Goal: Complete application form: Complete application form

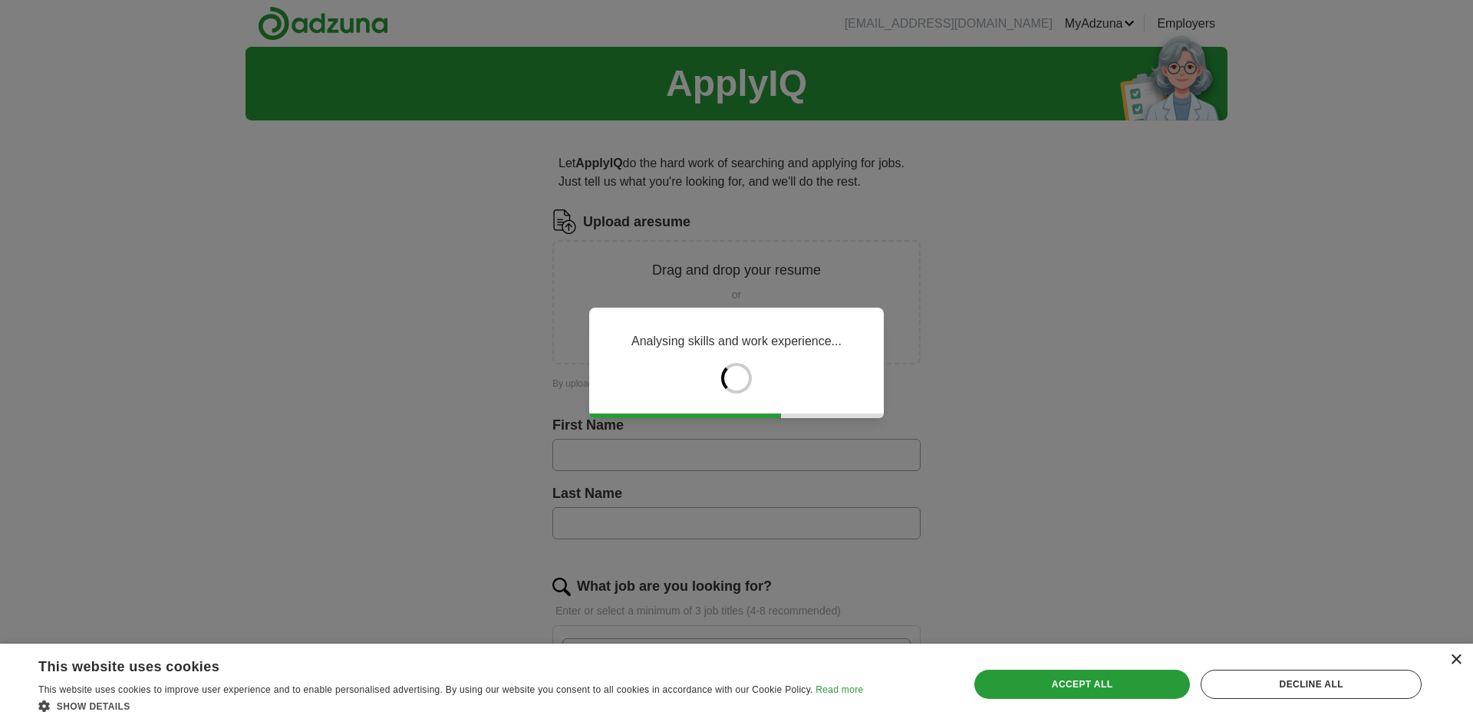
click at [1454, 660] on div "×" at bounding box center [1456, 660] width 12 height 12
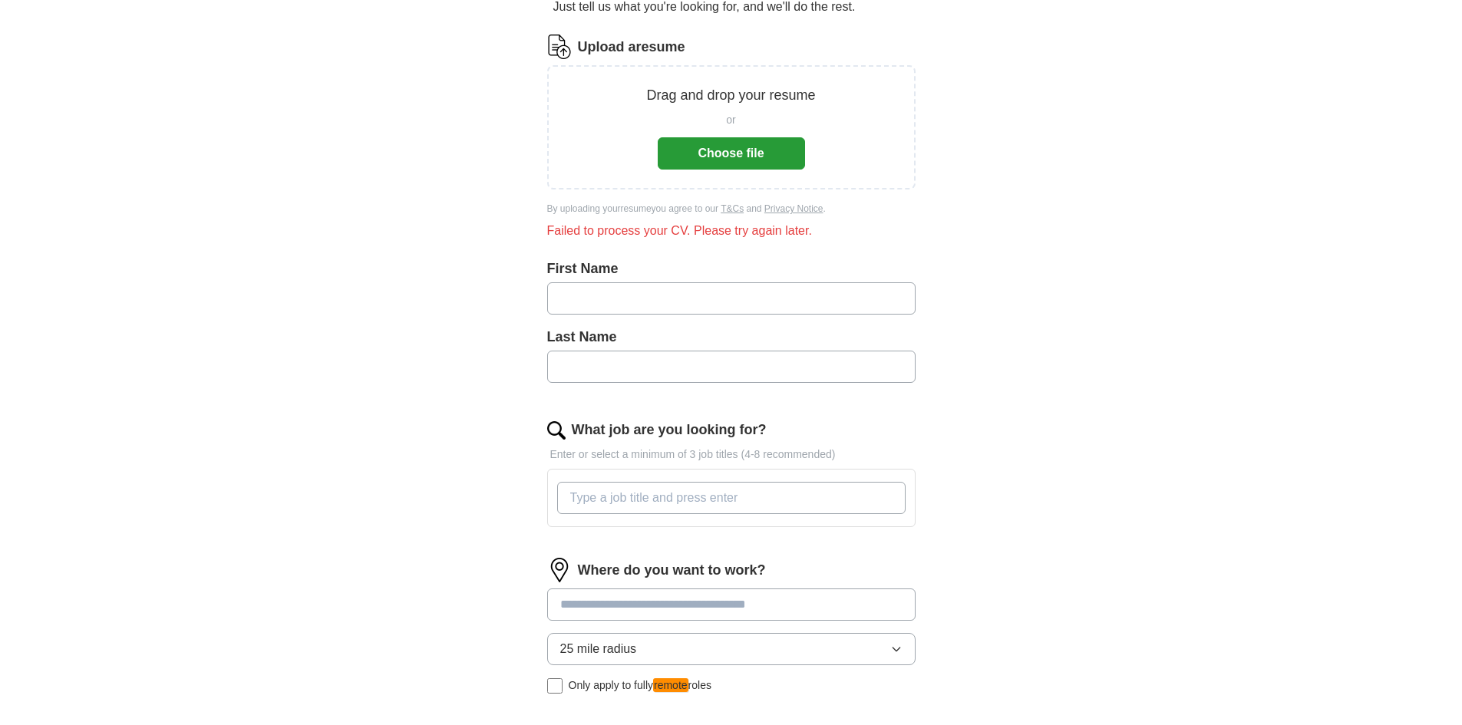
scroll to position [176, 0]
click at [618, 304] on input "text" at bounding box center [731, 298] width 368 height 32
type input "*******"
type input "******"
click at [709, 168] on button "Choose file" at bounding box center [731, 153] width 147 height 32
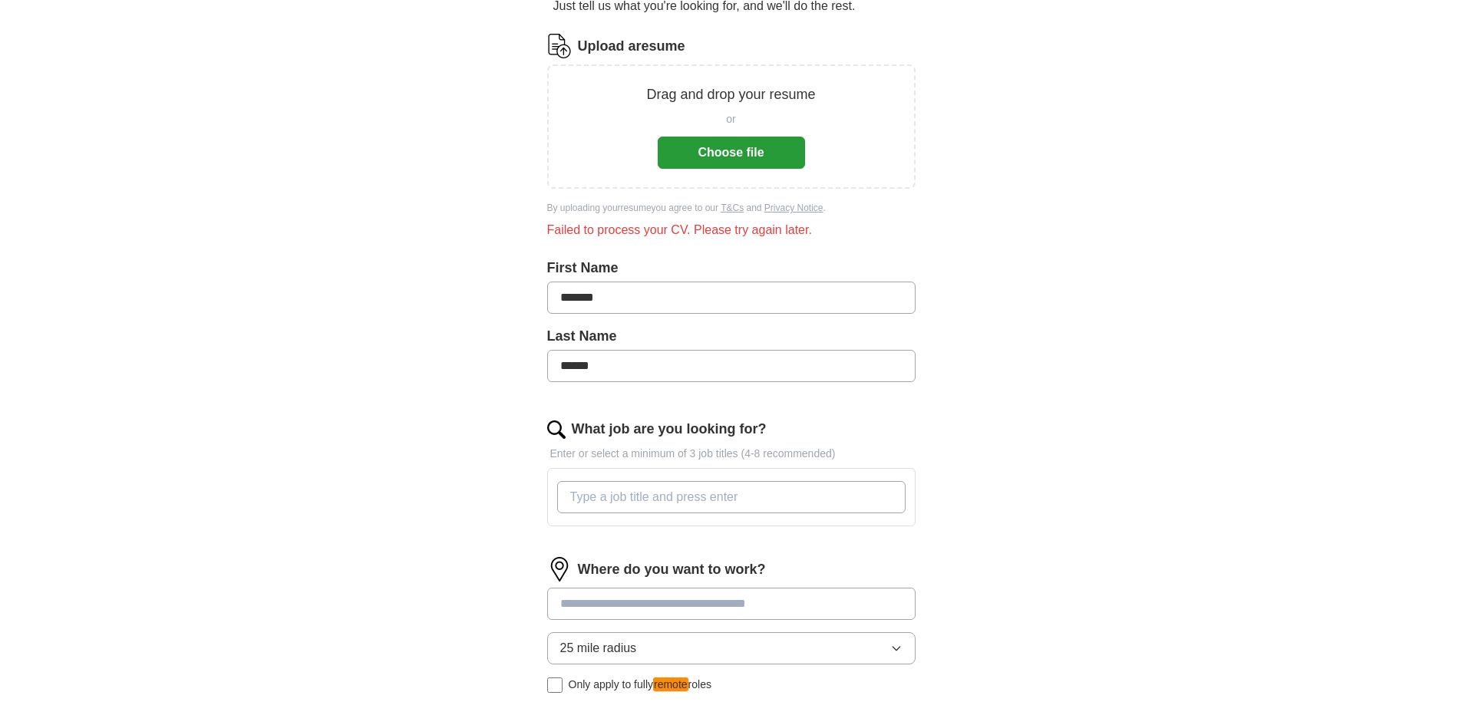
drag, startPoint x: 740, startPoint y: 226, endPoint x: 739, endPoint y: 203, distance: 23.0
click at [740, 226] on div "Failed to process your CV. Please try again later." at bounding box center [731, 230] width 368 height 18
click at [736, 166] on button "Choose file" at bounding box center [731, 153] width 147 height 32
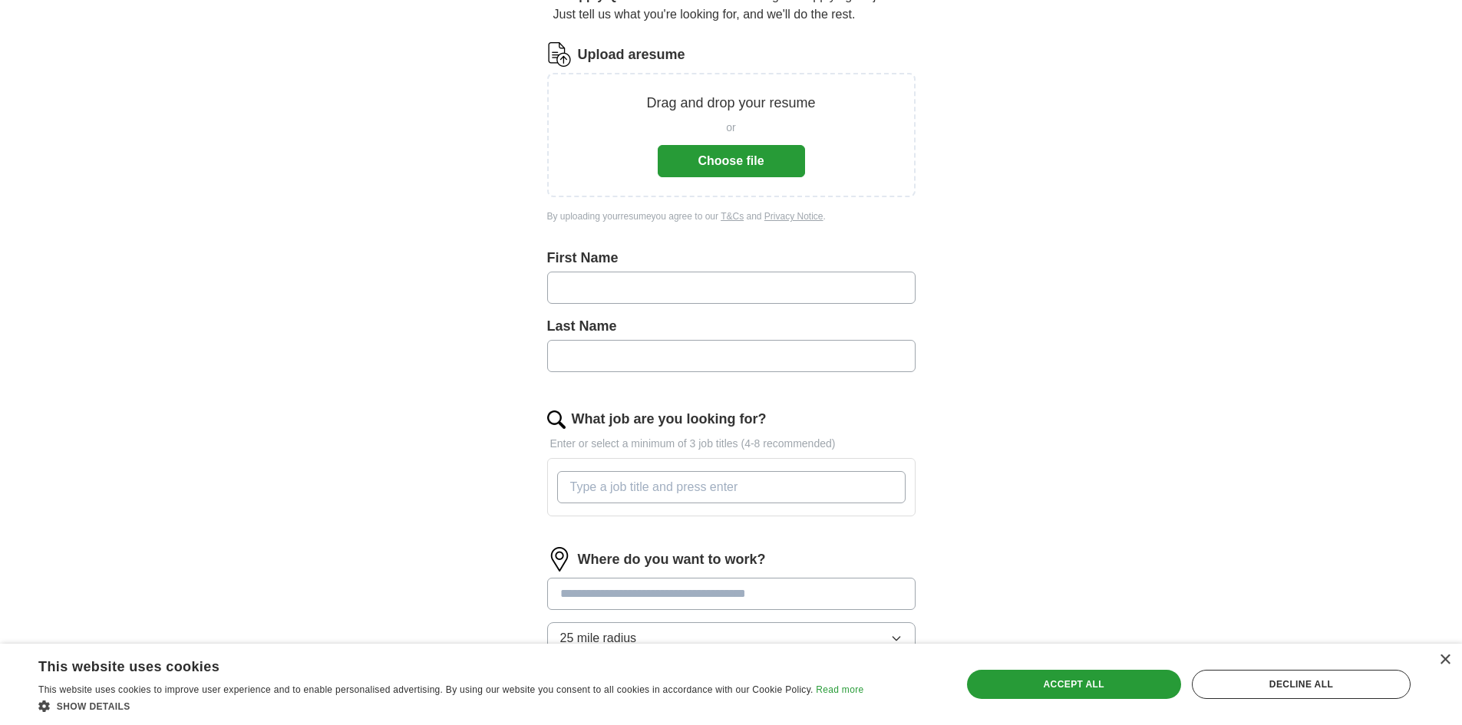
click at [730, 174] on button "Choose file" at bounding box center [731, 161] width 147 height 32
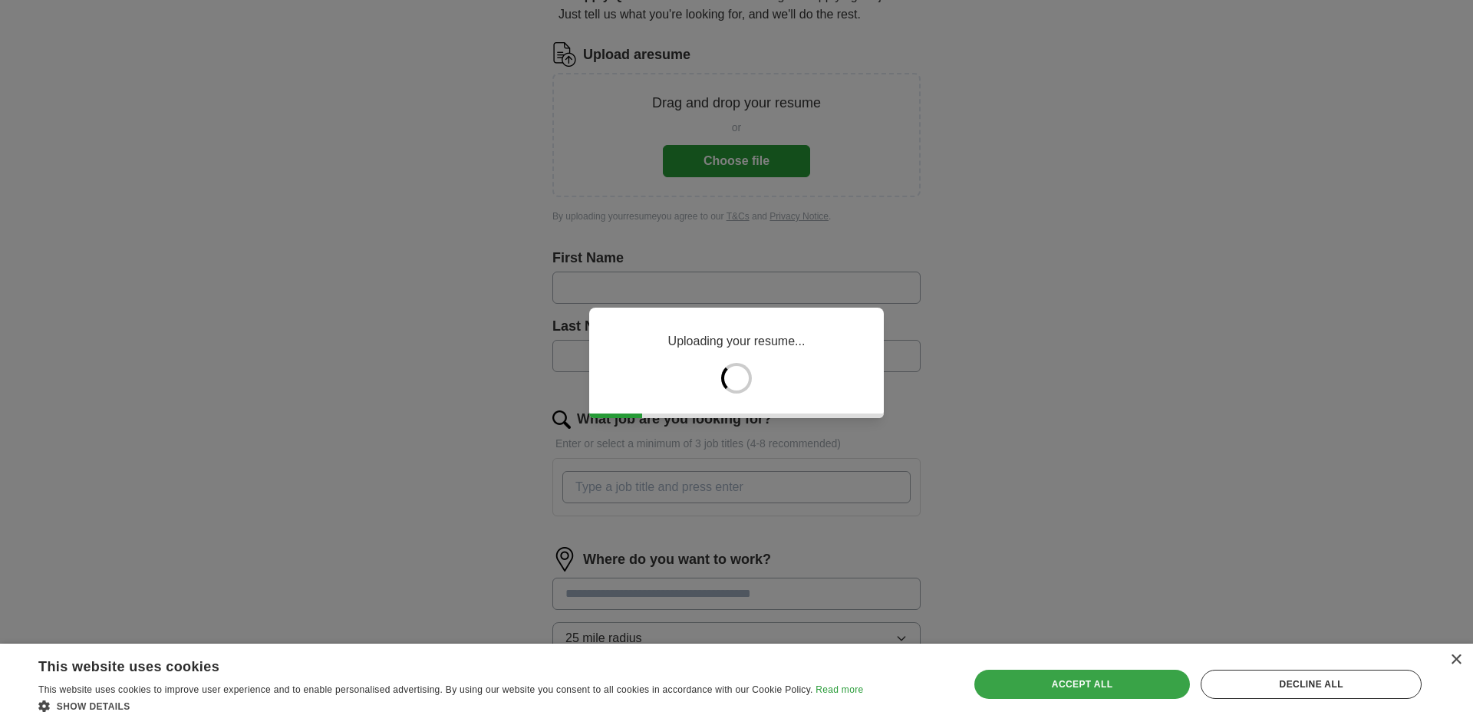
click at [1029, 690] on div "Accept all" at bounding box center [1082, 684] width 216 height 29
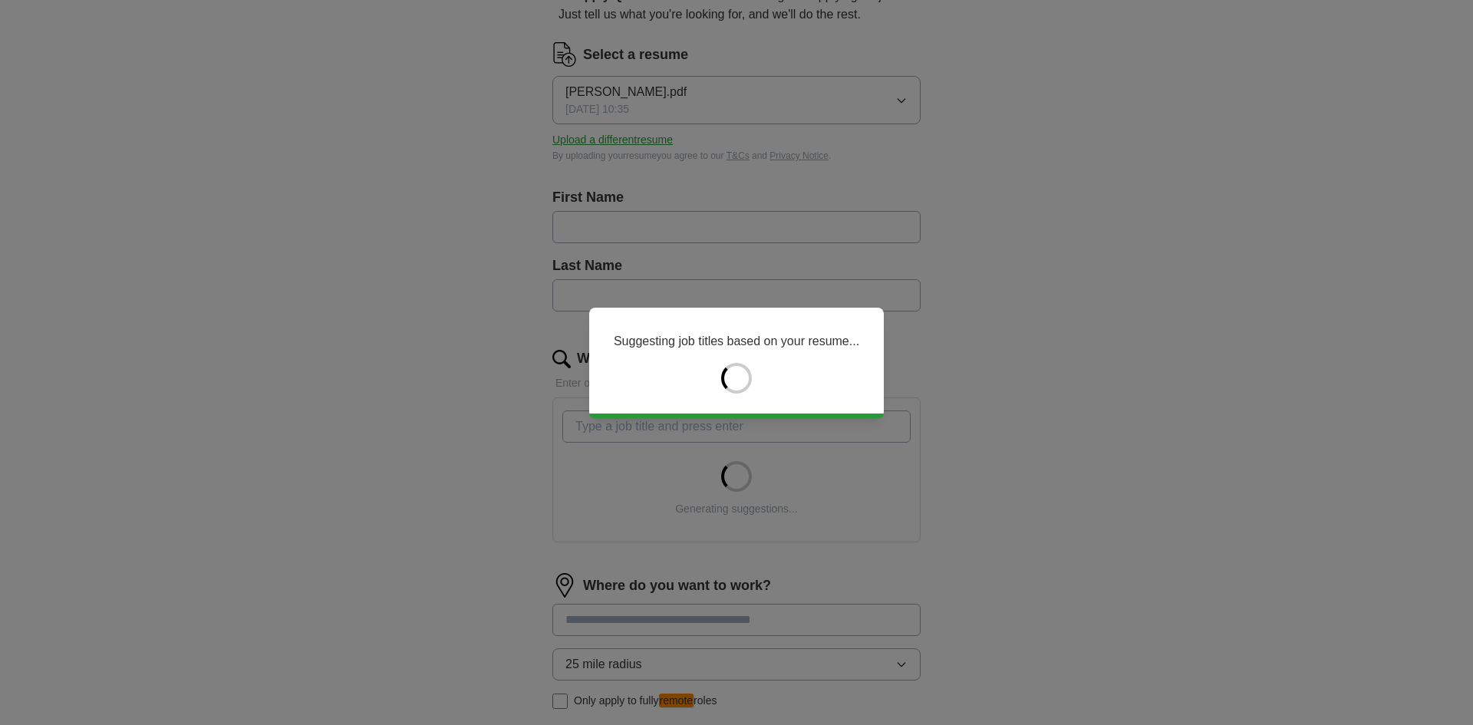
type input "*"
type input "******"
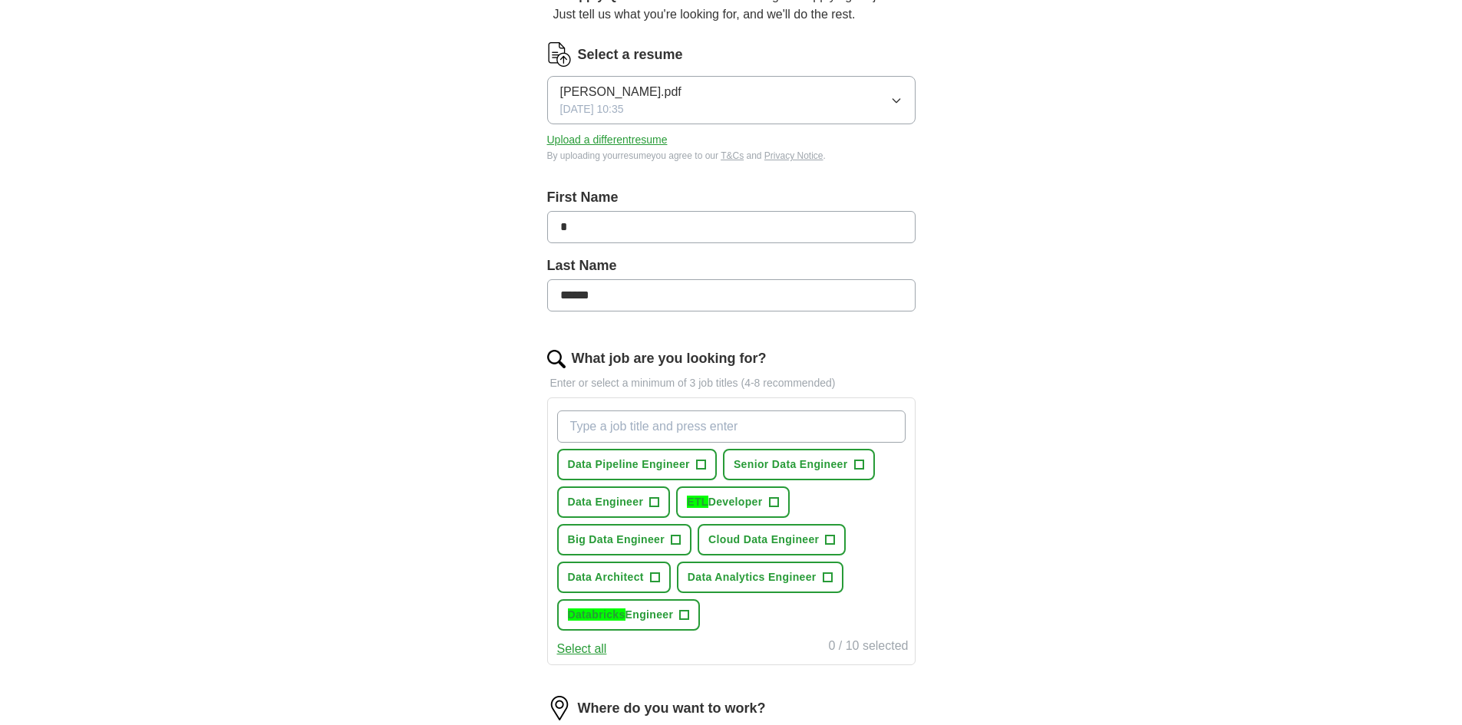
click at [706, 227] on input "*" at bounding box center [731, 227] width 368 height 32
type input "*******"
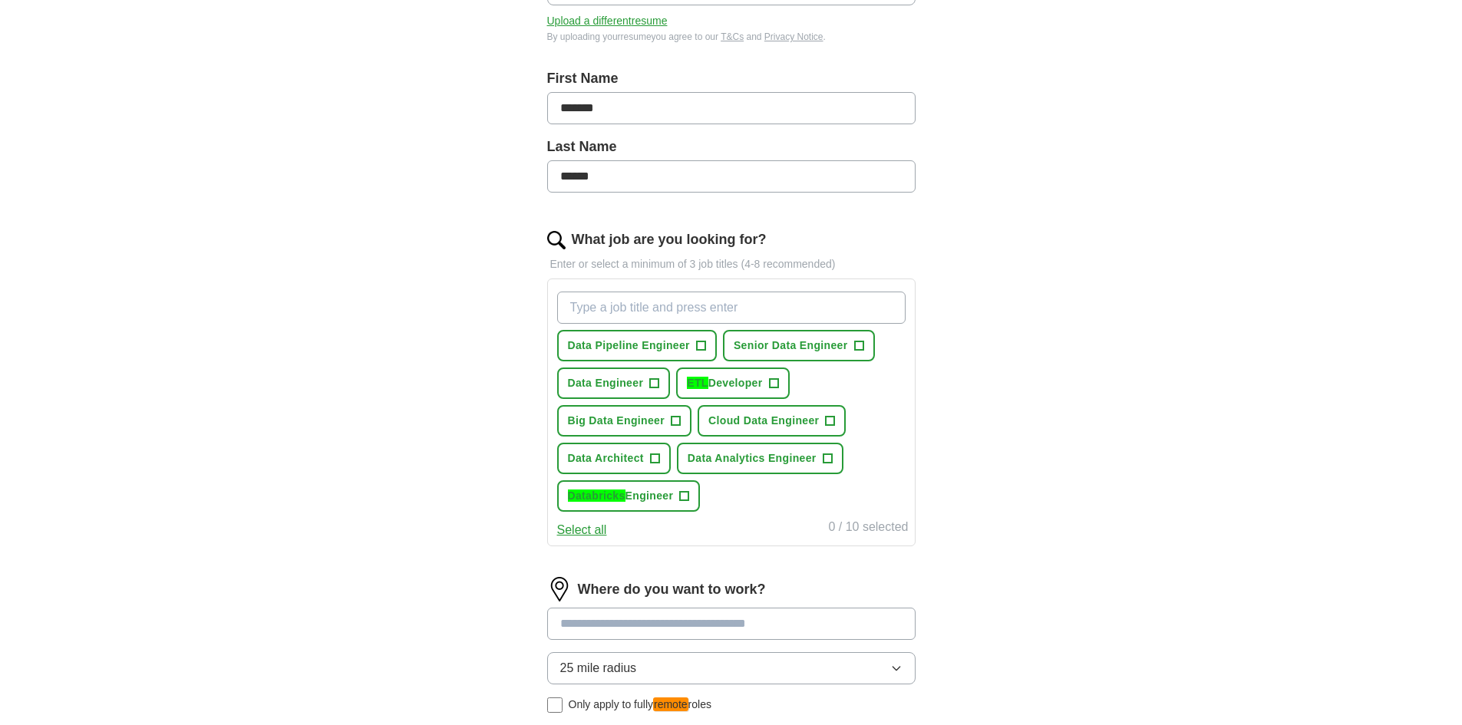
scroll to position [287, 0]
click at [698, 343] on span "+" at bounding box center [700, 345] width 9 height 12
click at [826, 350] on span "Senior Data Engineer" at bounding box center [790, 345] width 114 height 16
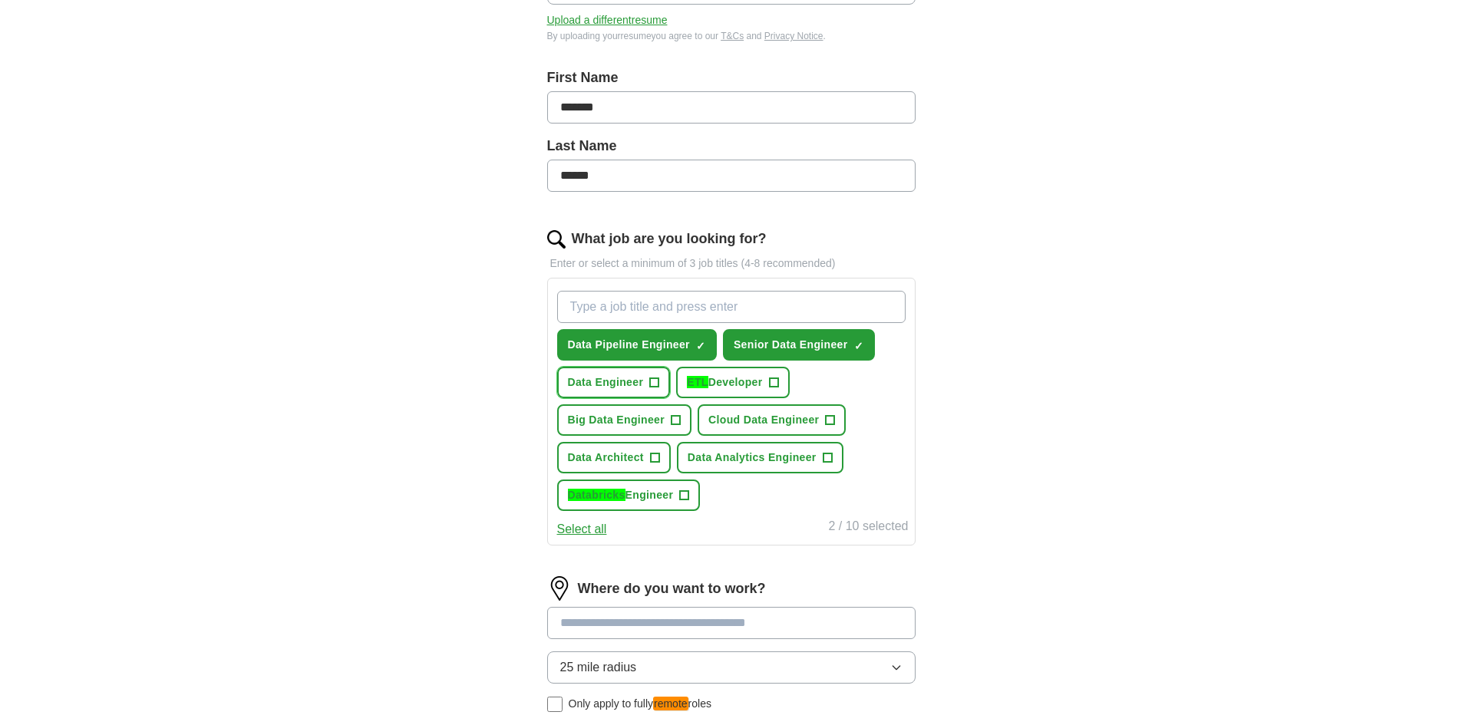
click at [626, 381] on span "Data Engineer" at bounding box center [606, 382] width 76 height 16
click at [717, 379] on span "ETL Developer" at bounding box center [724, 382] width 75 height 16
click at [625, 422] on span "Big Data Engineer" at bounding box center [616, 420] width 97 height 16
click at [730, 415] on span "Cloud Data Engineer" at bounding box center [763, 420] width 110 height 16
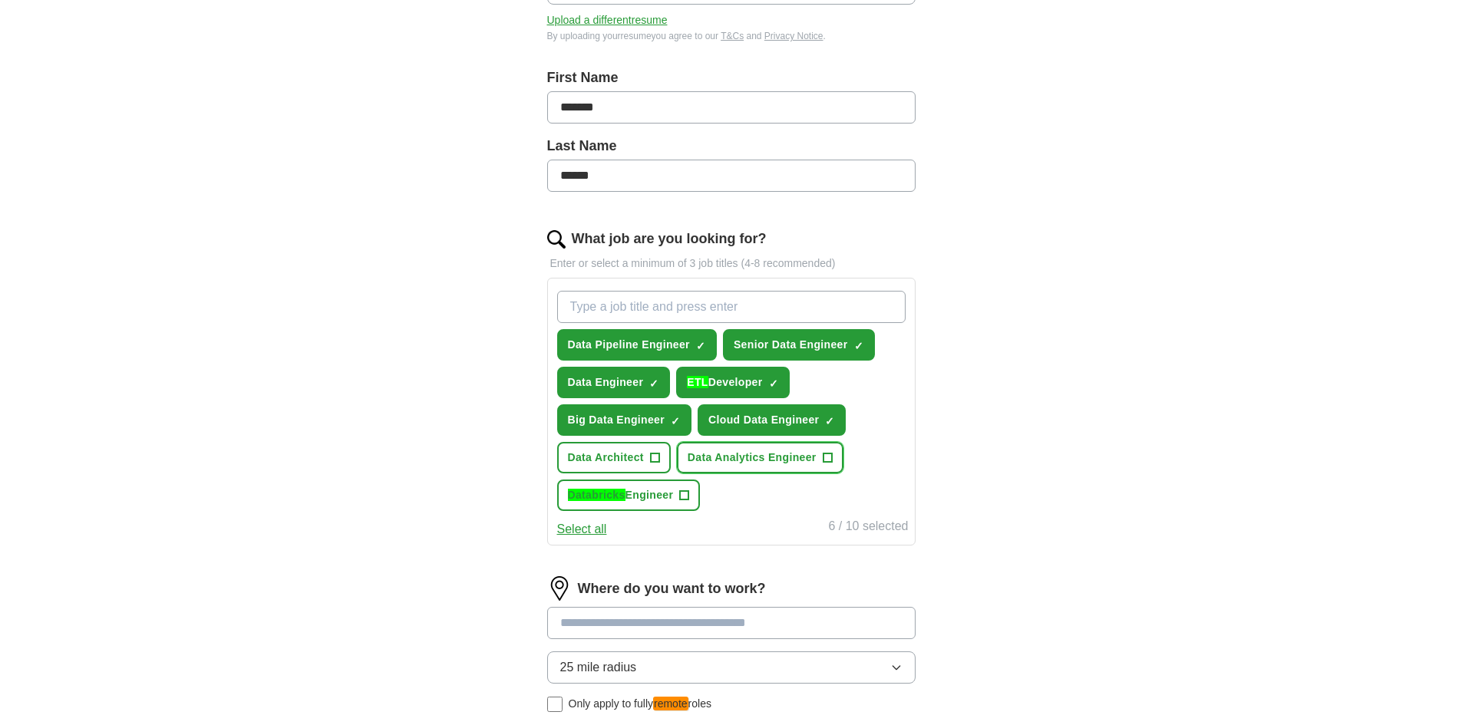
drag, startPoint x: 733, startPoint y: 445, endPoint x: 722, endPoint y: 448, distance: 11.2
click at [733, 446] on button "Data Analytics Engineer +" at bounding box center [760, 457] width 166 height 31
click at [610, 451] on span "Data Architect" at bounding box center [606, 458] width 76 height 16
click at [639, 489] on span "Databricks Engineer" at bounding box center [621, 495] width 106 height 16
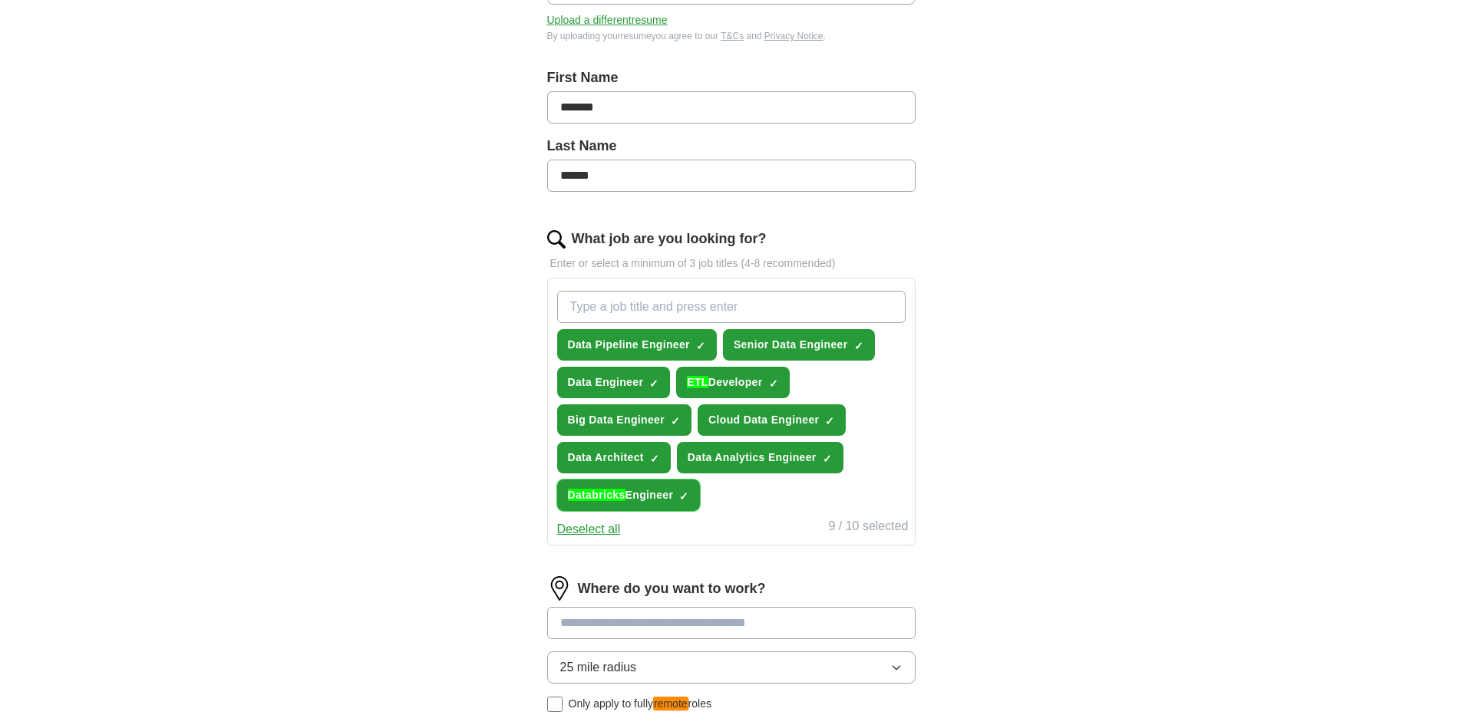
scroll to position [595, 0]
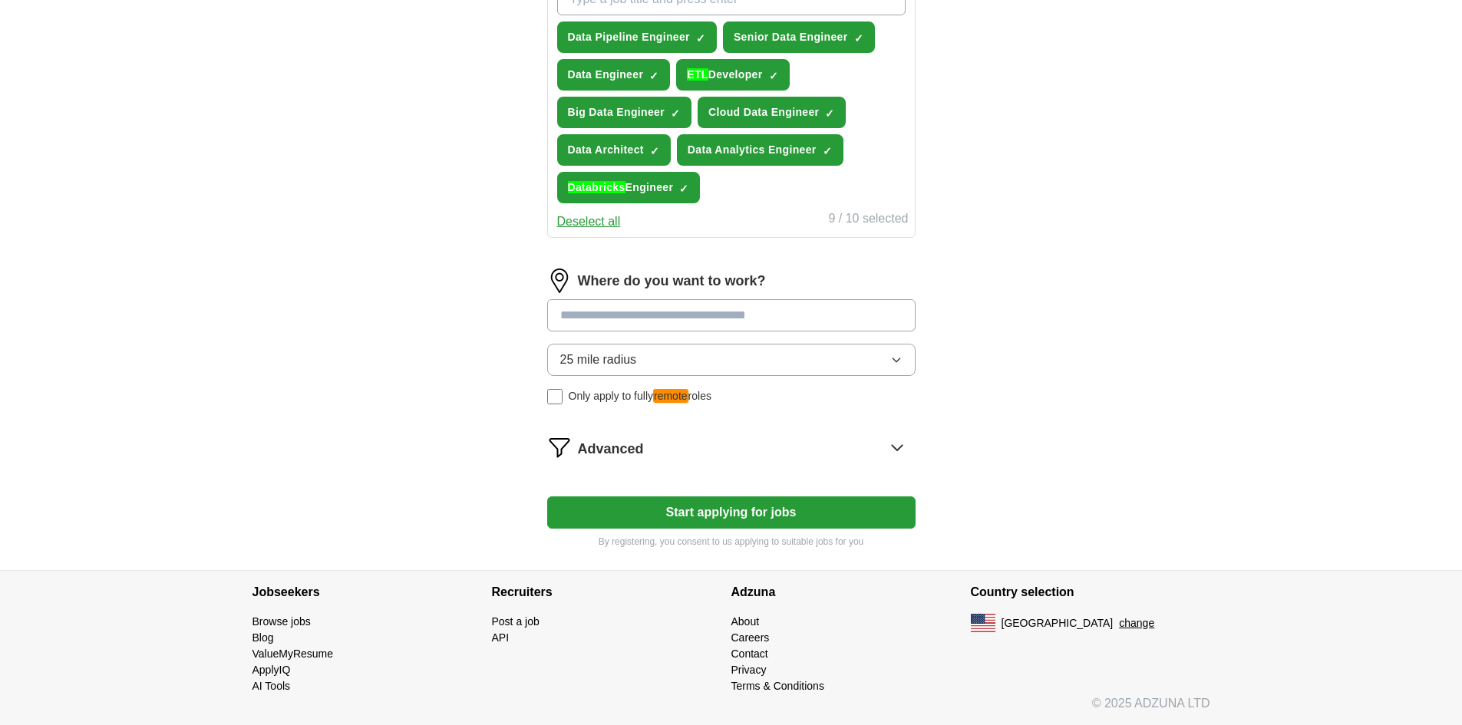
click at [729, 321] on input at bounding box center [731, 315] width 368 height 32
click at [717, 366] on div "Where do you want to work? 25 mile radius Only apply to fully remote roles" at bounding box center [731, 343] width 368 height 148
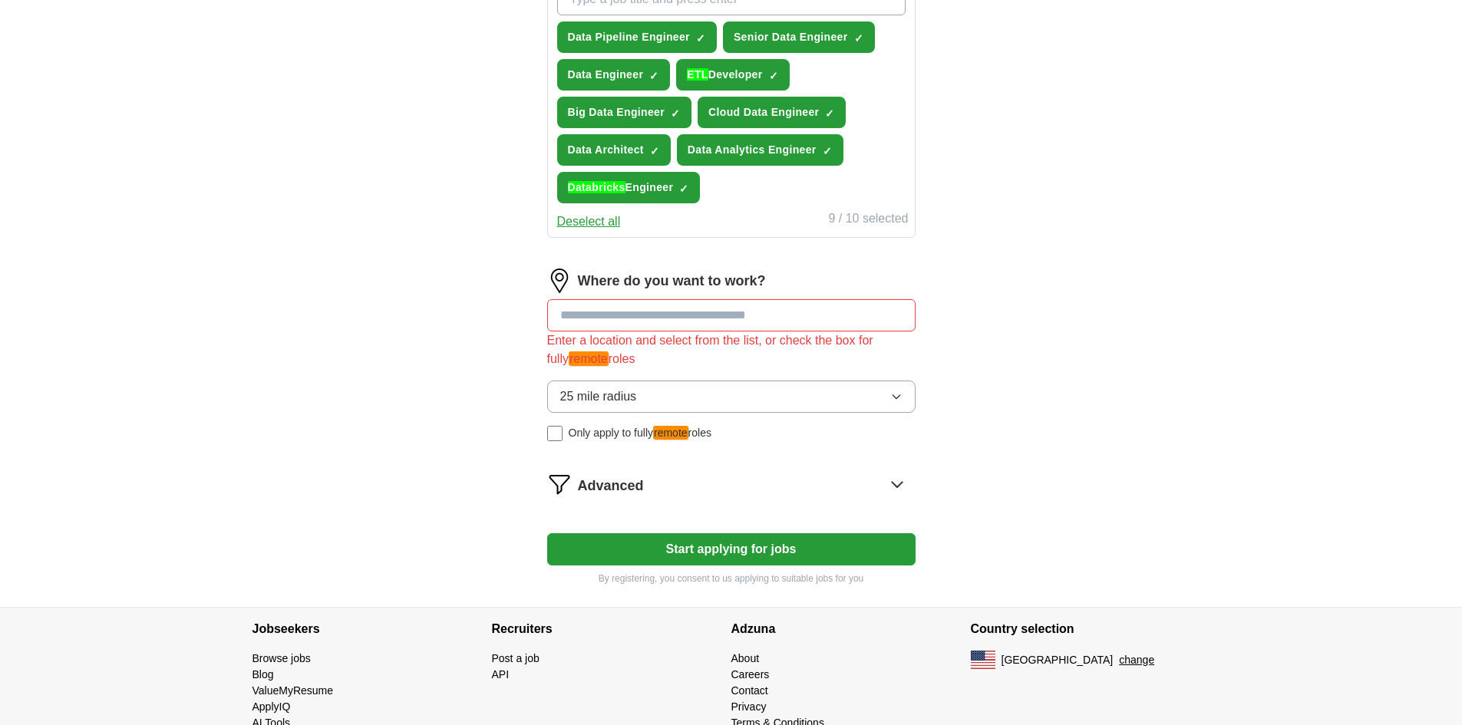
click at [667, 400] on button "25 mile radius" at bounding box center [731, 397] width 368 height 32
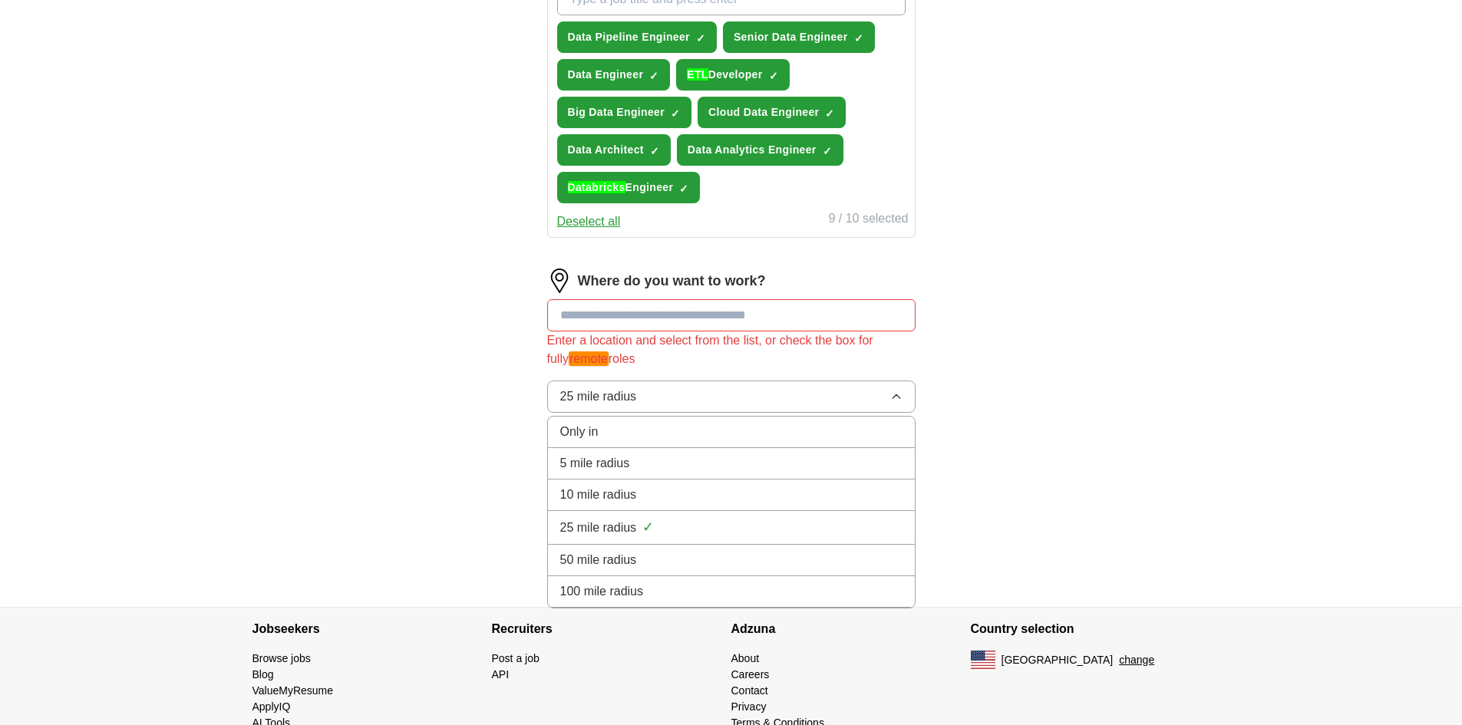
click at [639, 425] on div "Only in" at bounding box center [731, 432] width 342 height 18
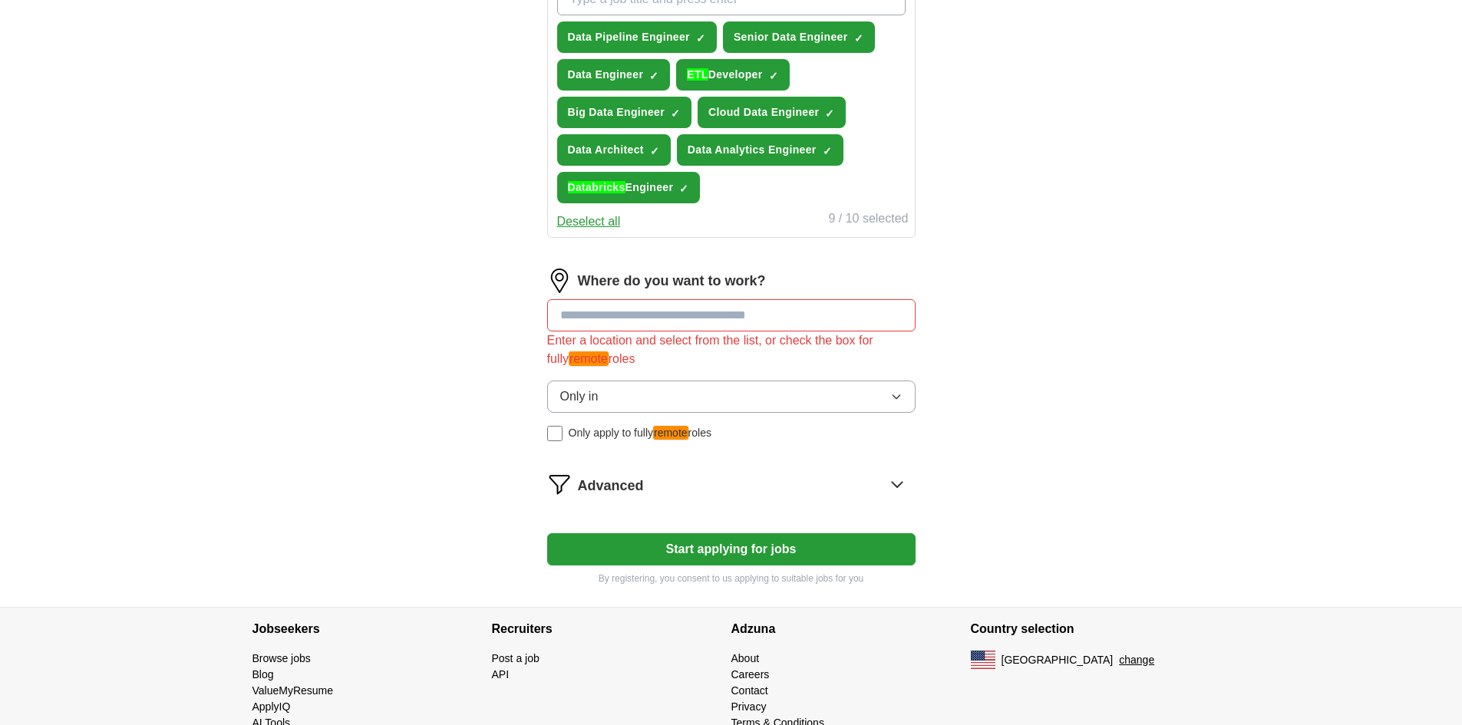
click at [678, 322] on input at bounding box center [731, 315] width 368 height 32
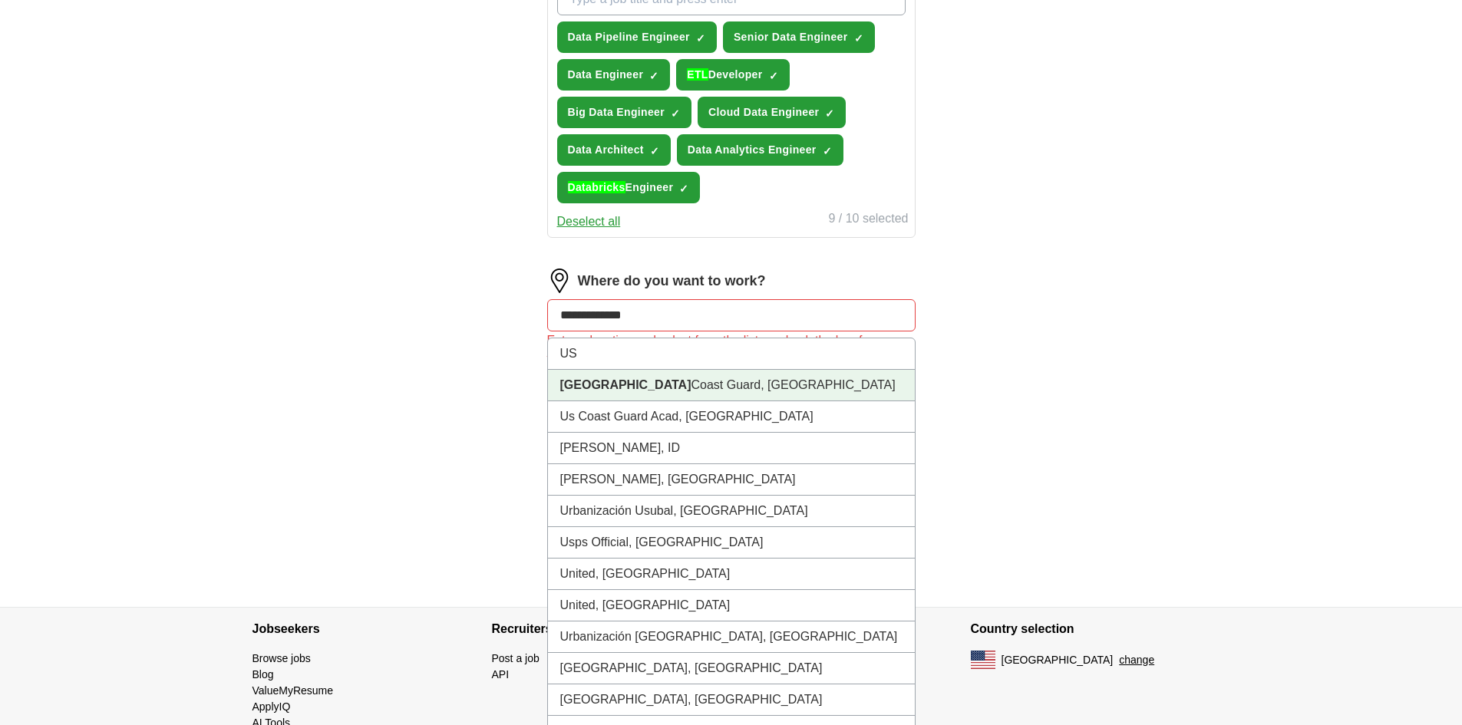
scroll to position [631, 0]
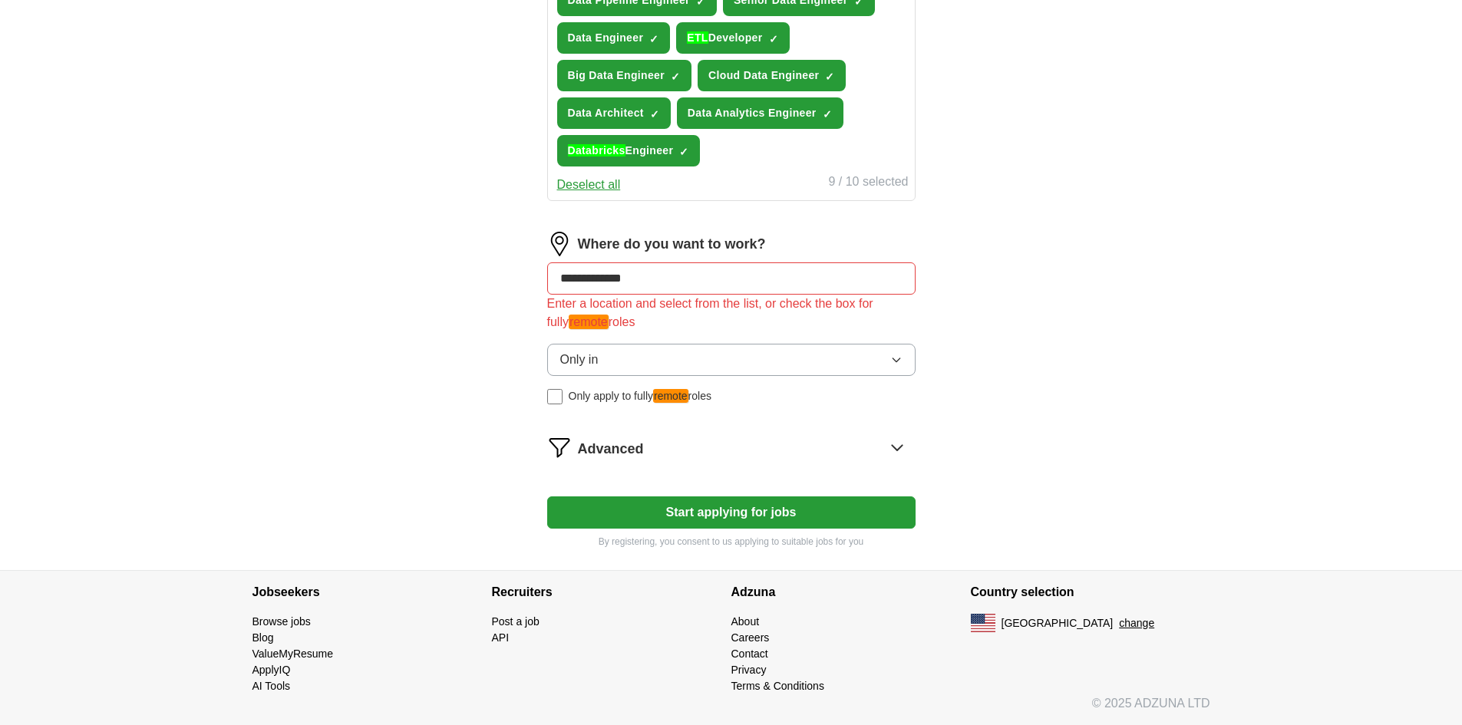
click at [672, 355] on button "Only in" at bounding box center [731, 360] width 368 height 32
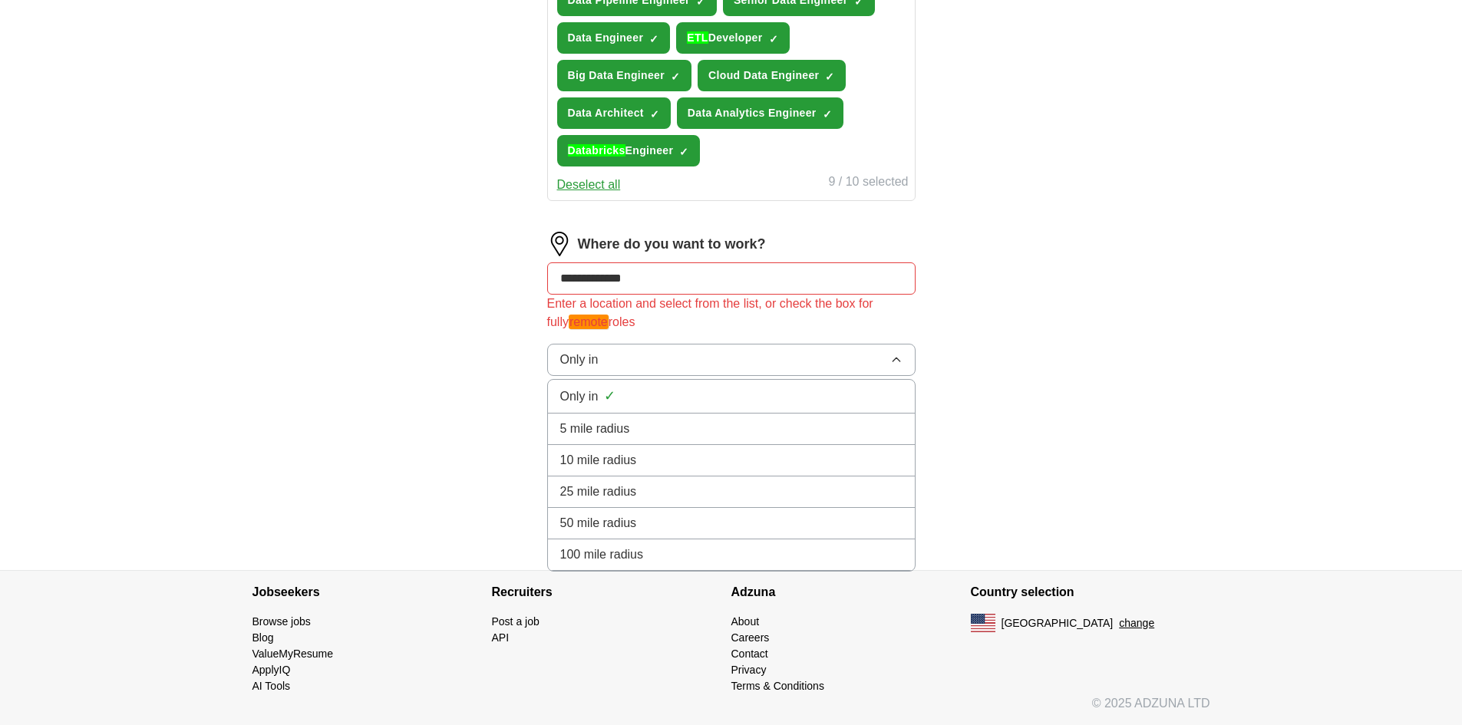
drag, startPoint x: 639, startPoint y: 549, endPoint x: 640, endPoint y: 537, distance: 11.5
click at [639, 549] on span "100 mile radius" at bounding box center [602, 555] width 84 height 18
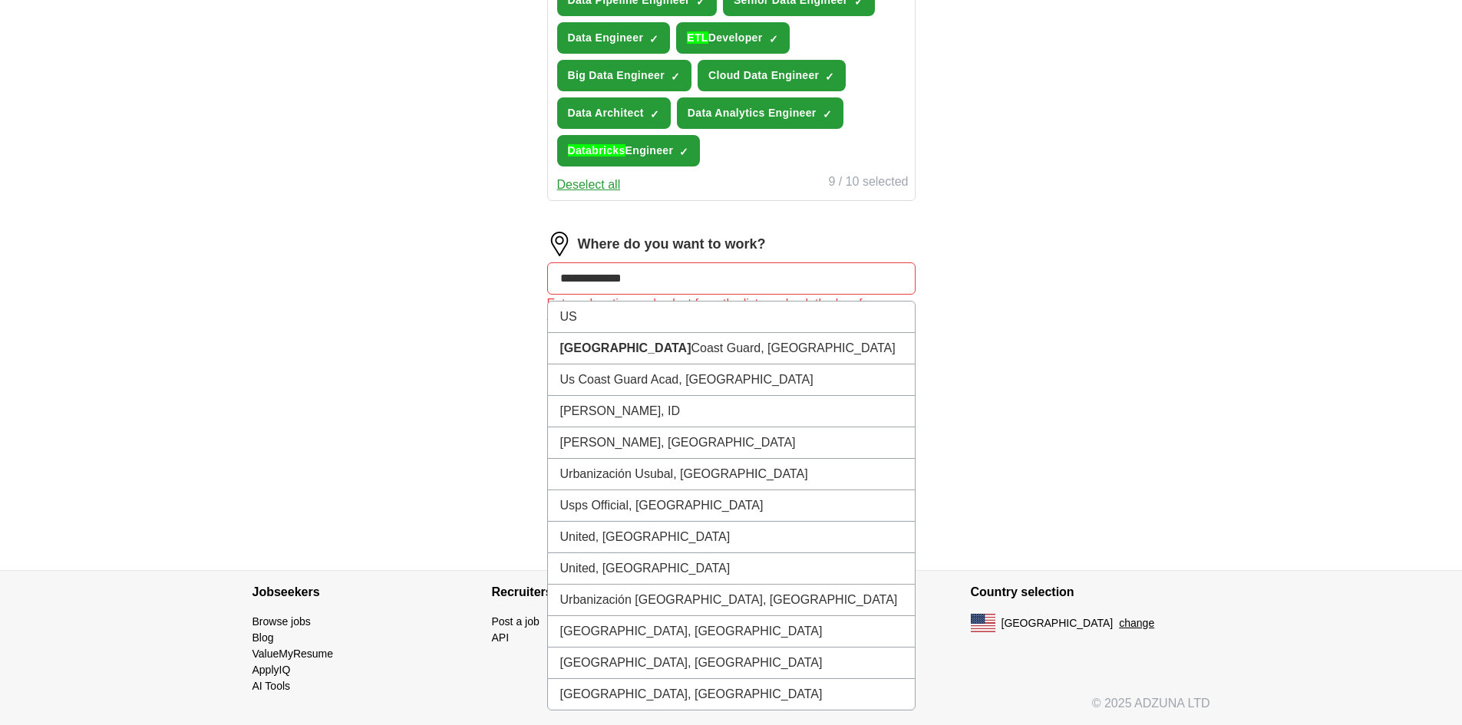
click at [684, 270] on input "**********" at bounding box center [731, 278] width 368 height 32
type input "*"
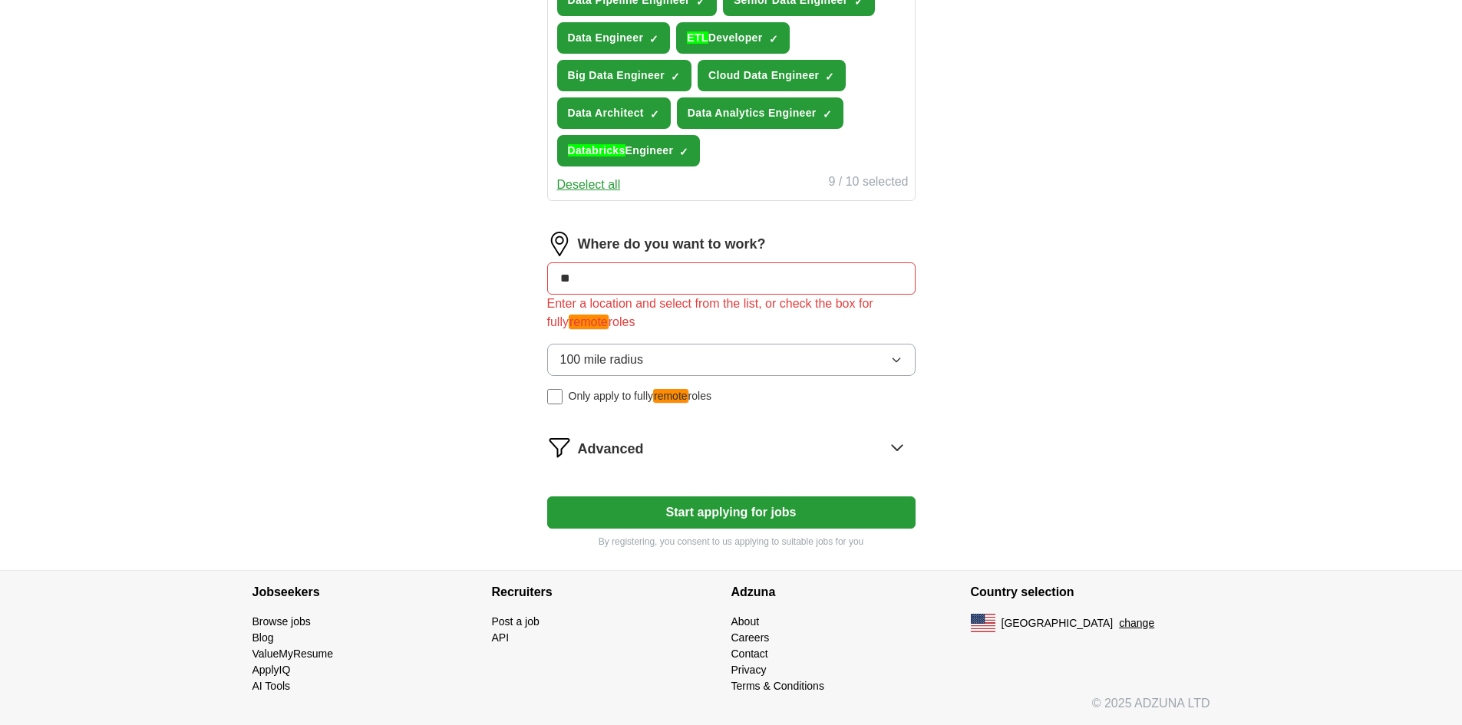
type input "*"
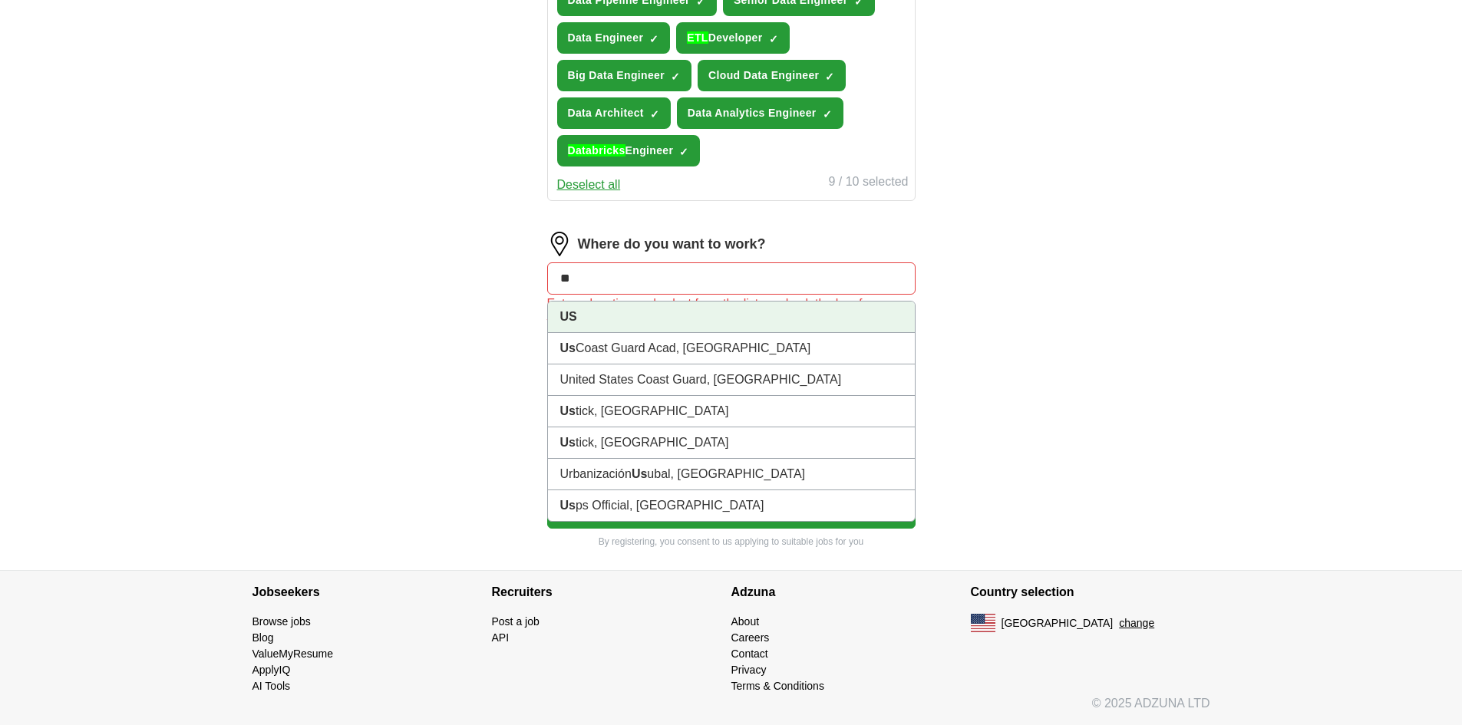
click at [622, 318] on li "US" at bounding box center [731, 317] width 367 height 31
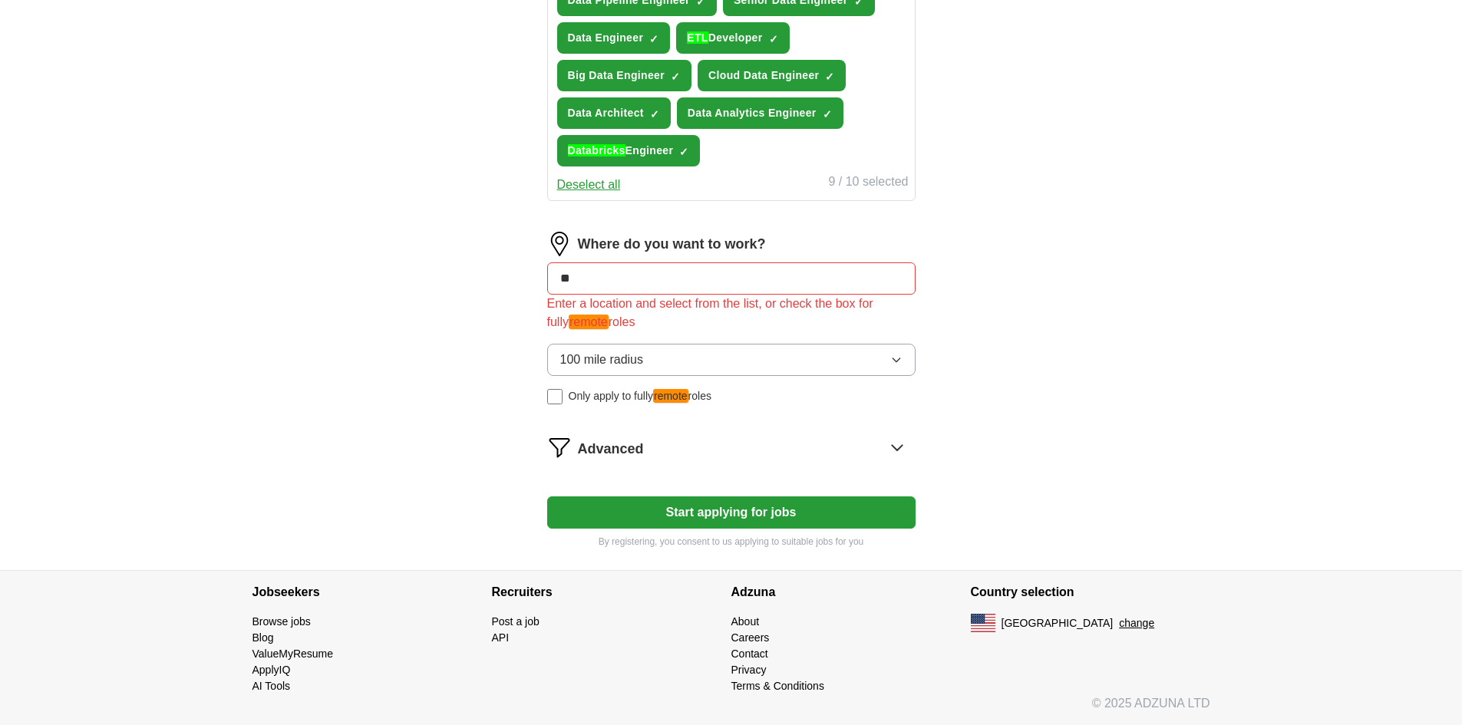
type input "**"
click at [617, 365] on span "100 mile radius" at bounding box center [602, 360] width 84 height 18
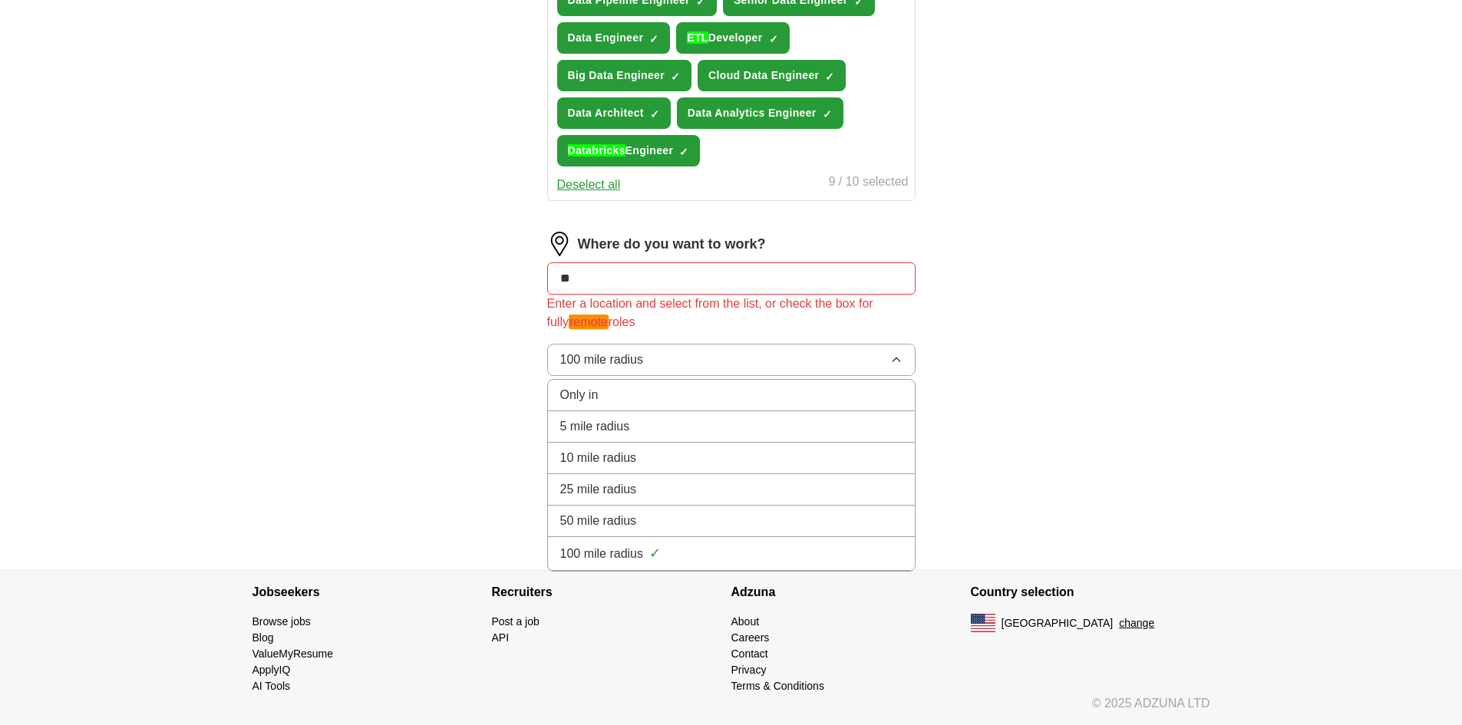
click at [592, 404] on span "Only in" at bounding box center [579, 395] width 38 height 18
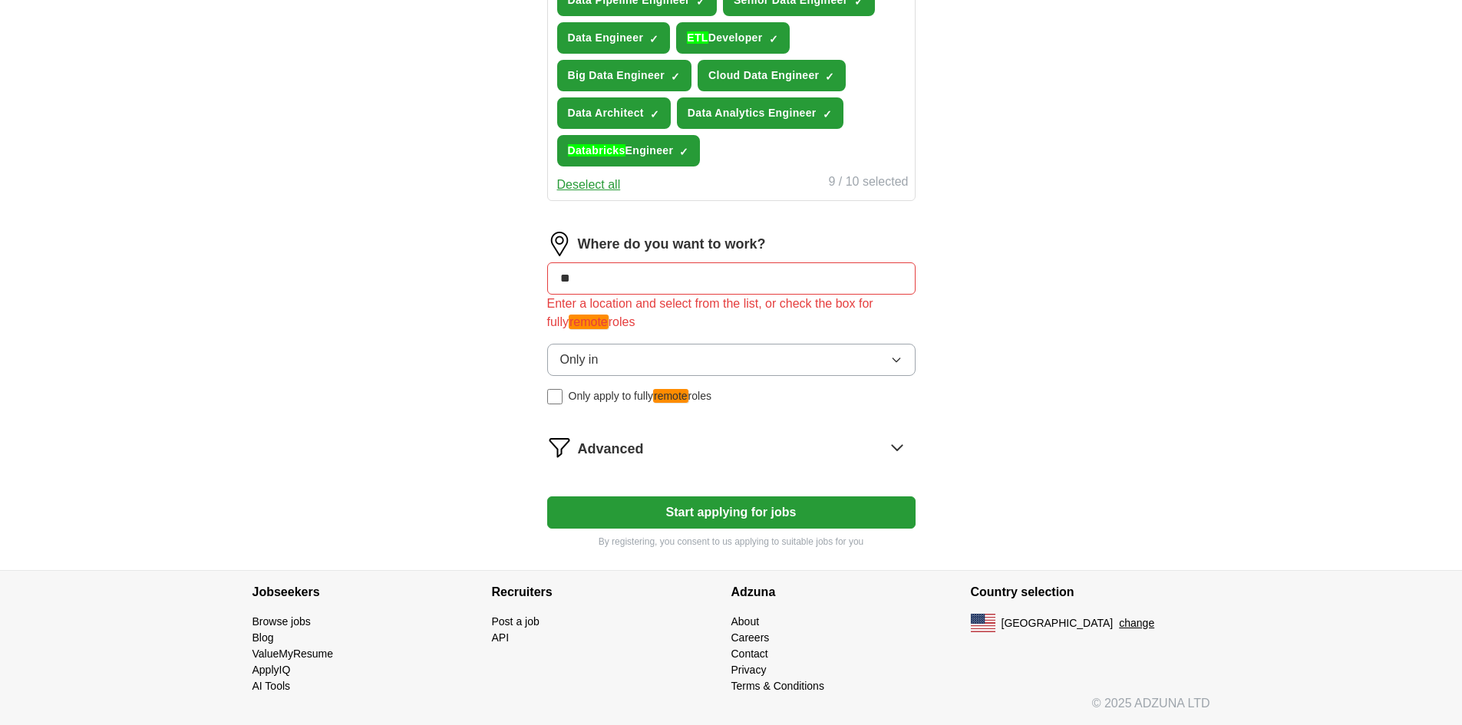
click at [581, 400] on span "Only apply to fully remote roles" at bounding box center [640, 396] width 143 height 16
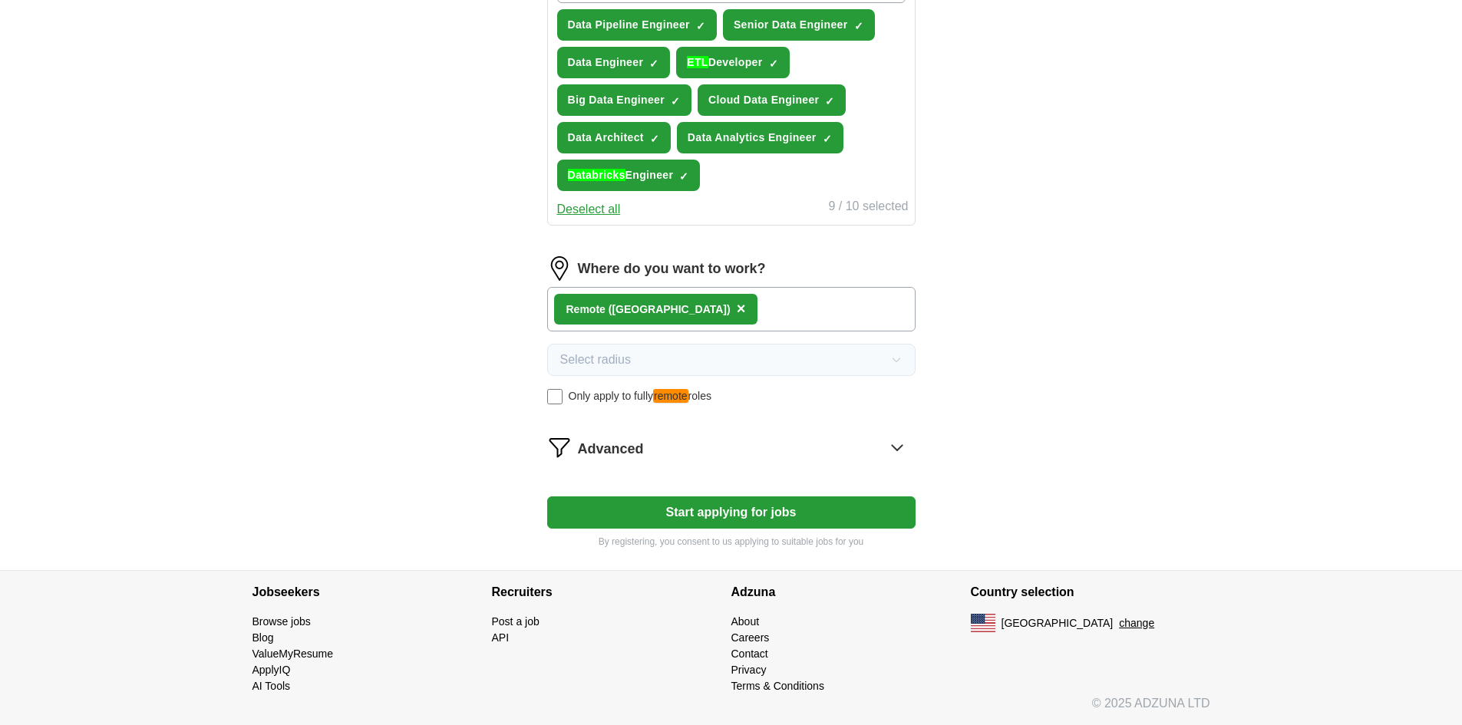
scroll to position [607, 0]
click at [625, 448] on span "Advanced" at bounding box center [611, 449] width 66 height 21
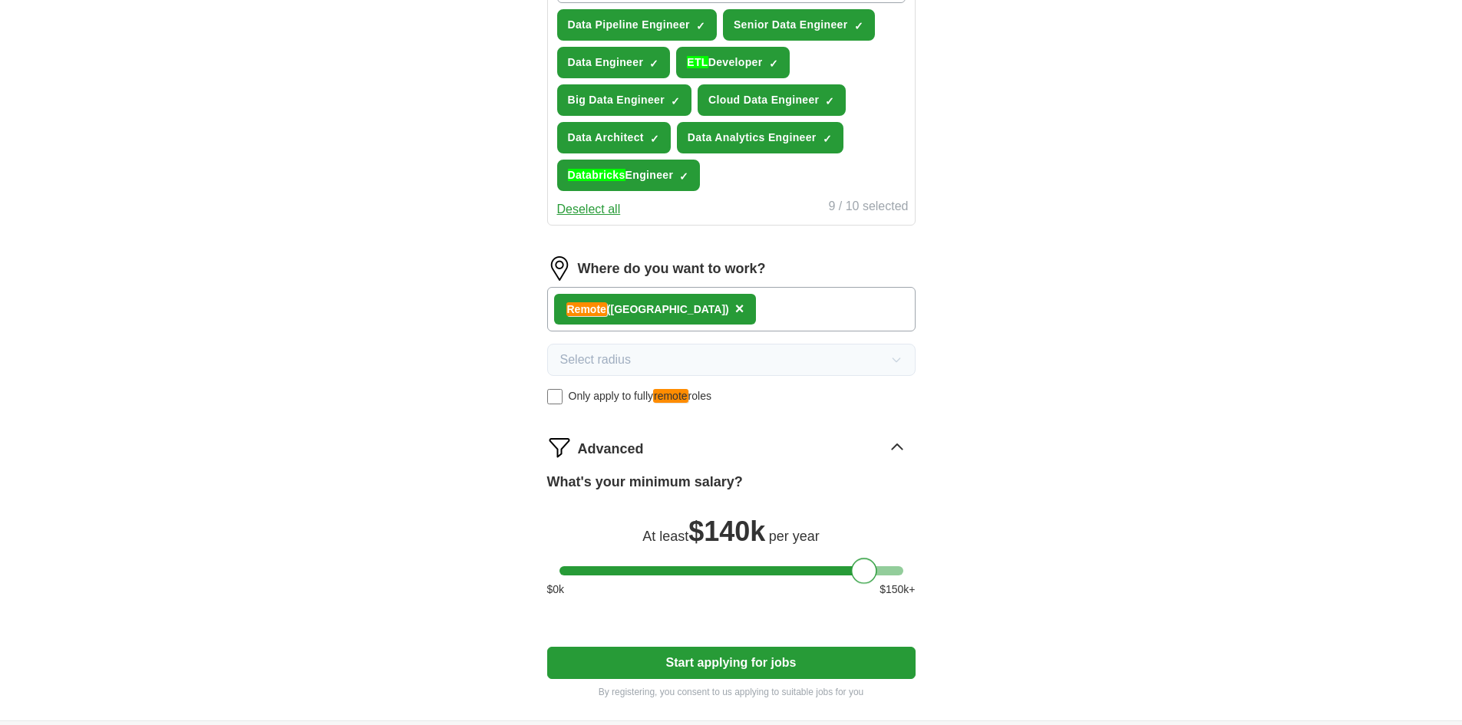
drag, startPoint x: 575, startPoint y: 579, endPoint x: 867, endPoint y: 585, distance: 292.4
click at [867, 585] on div "What's your minimum salary? At least $ 140k per year $ 0 k $ 150 k+" at bounding box center [731, 541] width 368 height 138
click at [748, 651] on button "Start applying for jobs" at bounding box center [731, 663] width 368 height 32
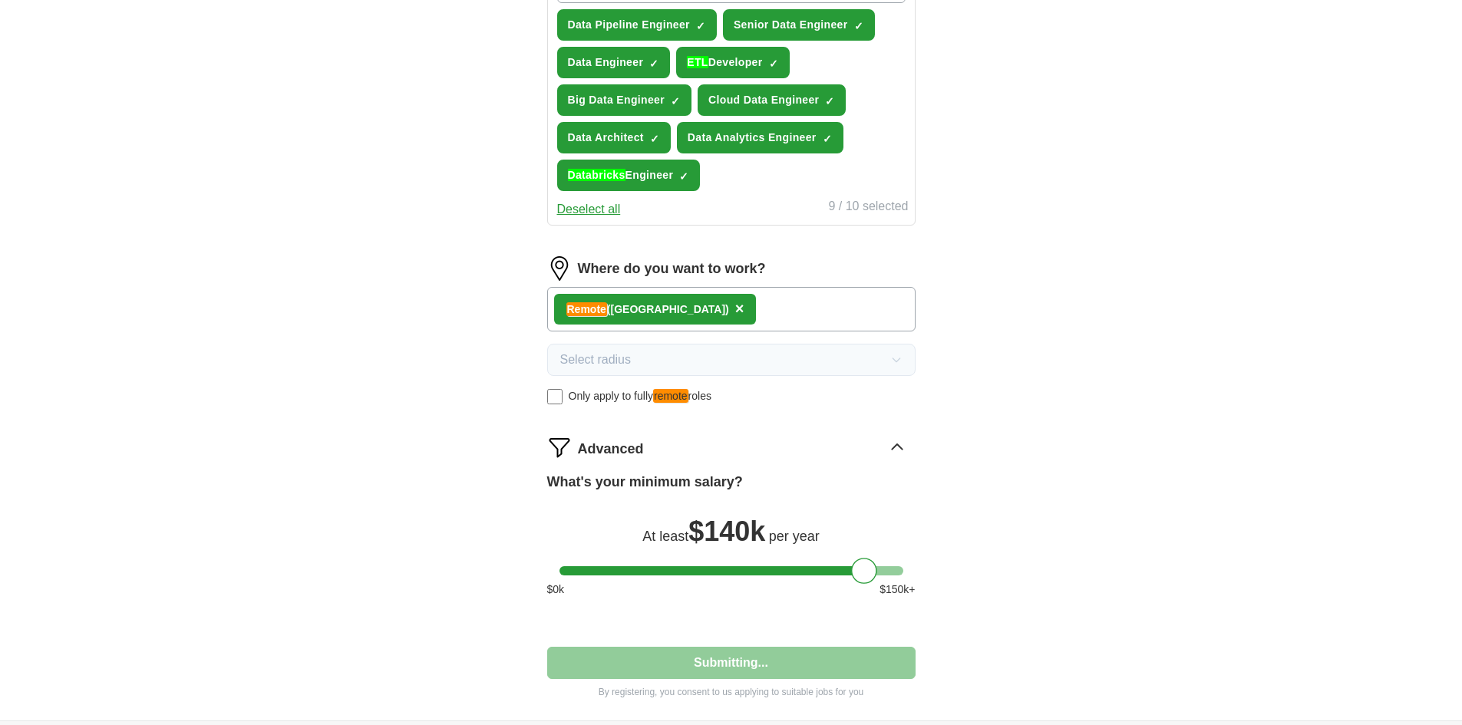
select select "**"
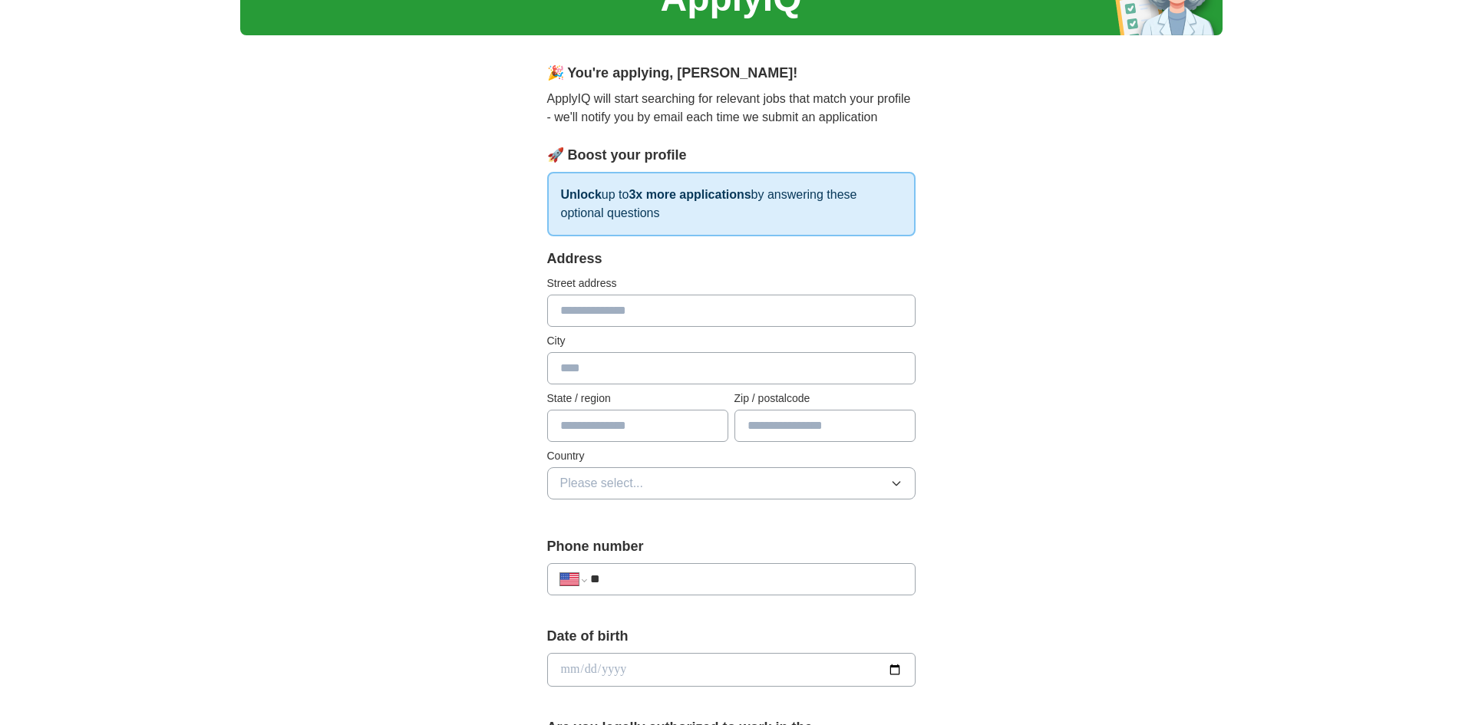
scroll to position [0, 0]
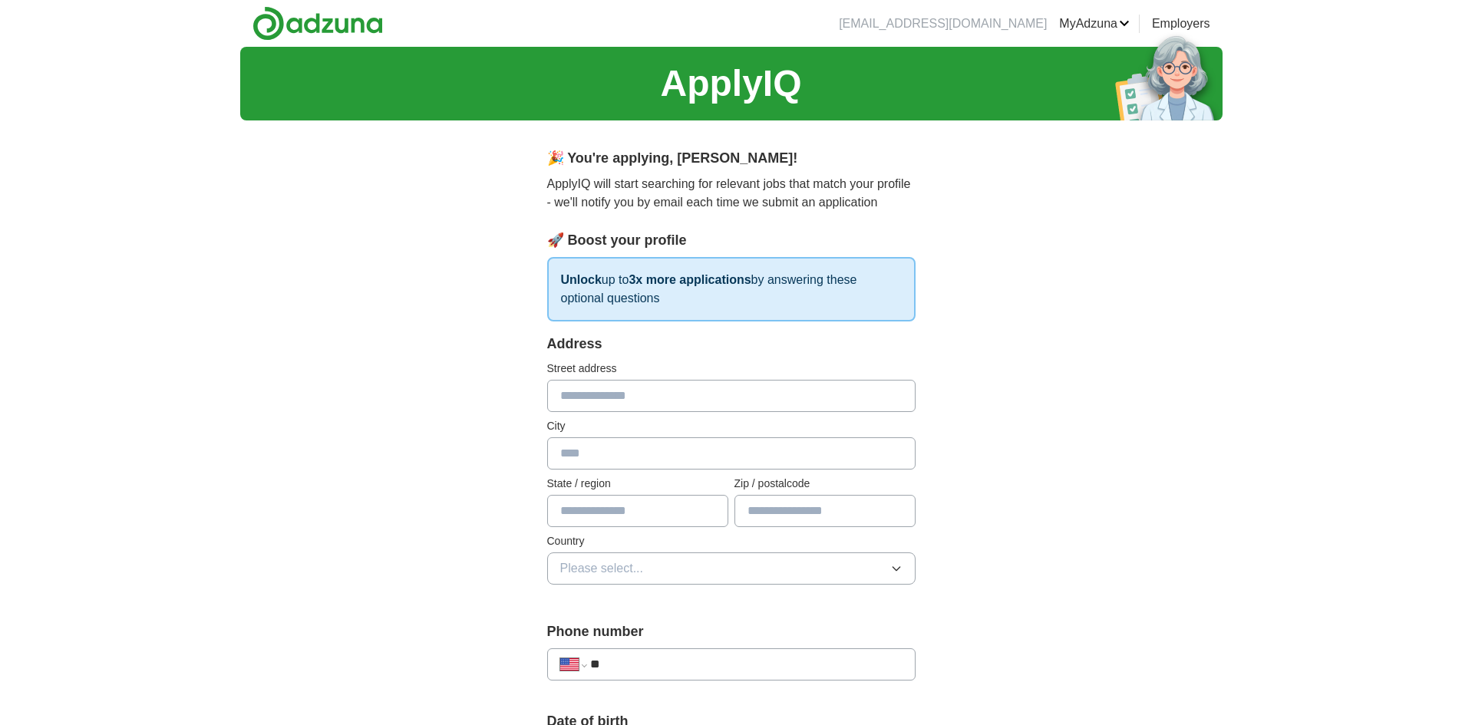
click at [790, 404] on input "text" at bounding box center [731, 396] width 368 height 32
type input "**********"
type input "**"
type input "*****"
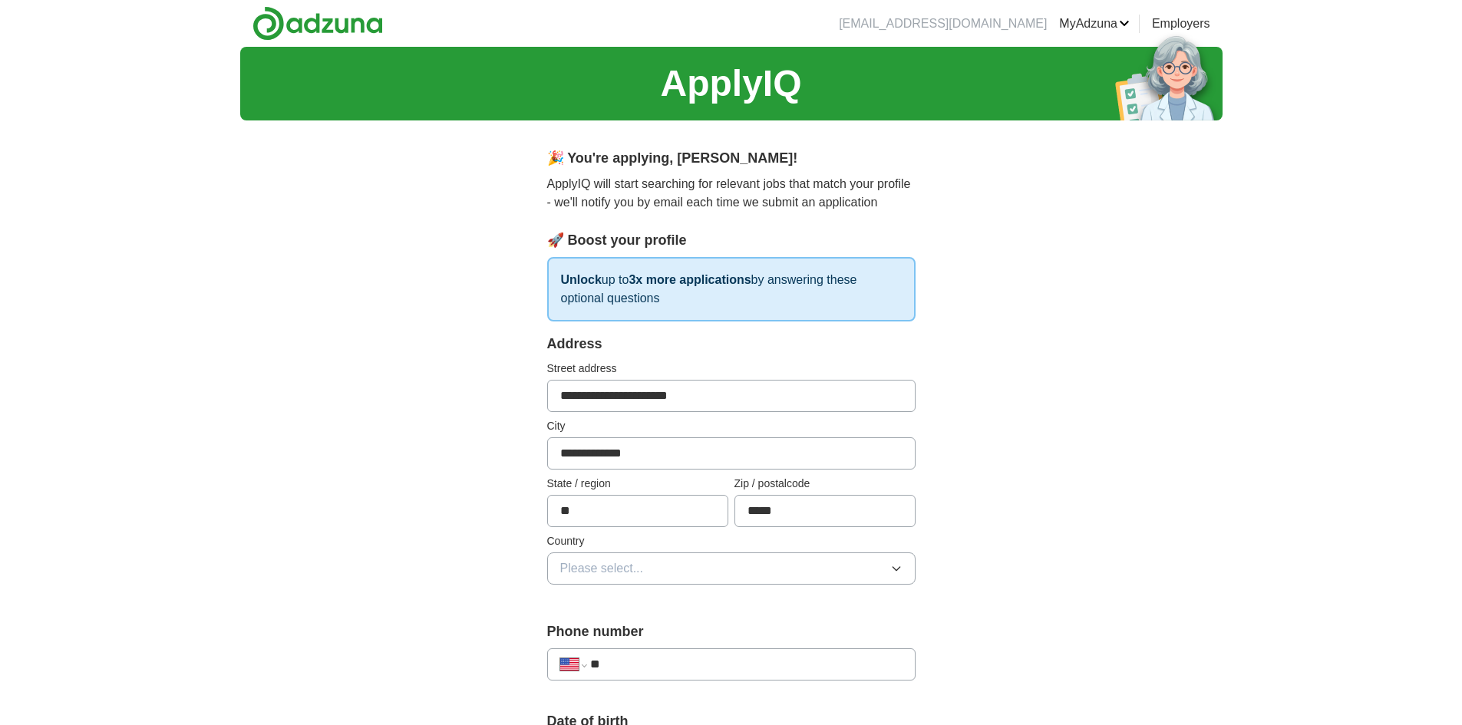
scroll to position [179, 0]
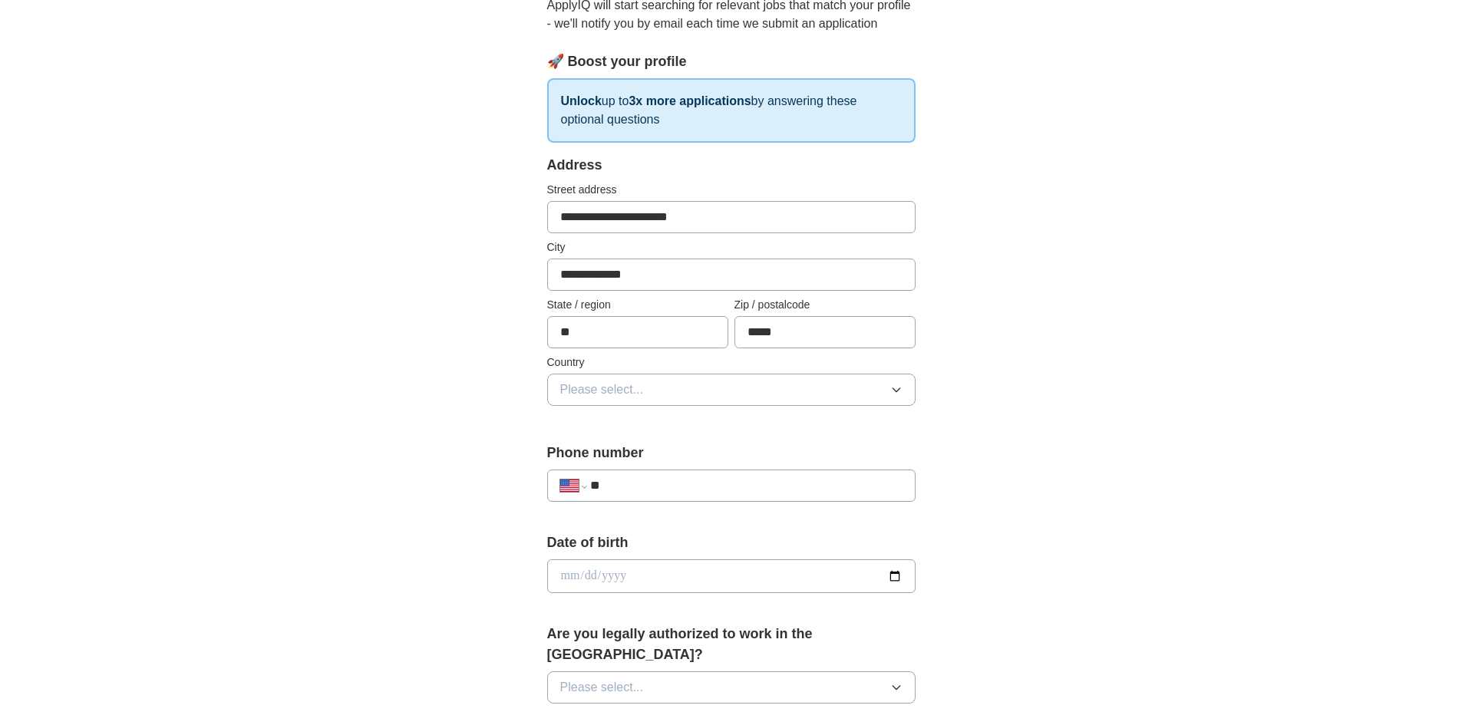
click at [742, 383] on button "Please select..." at bounding box center [731, 390] width 368 height 32
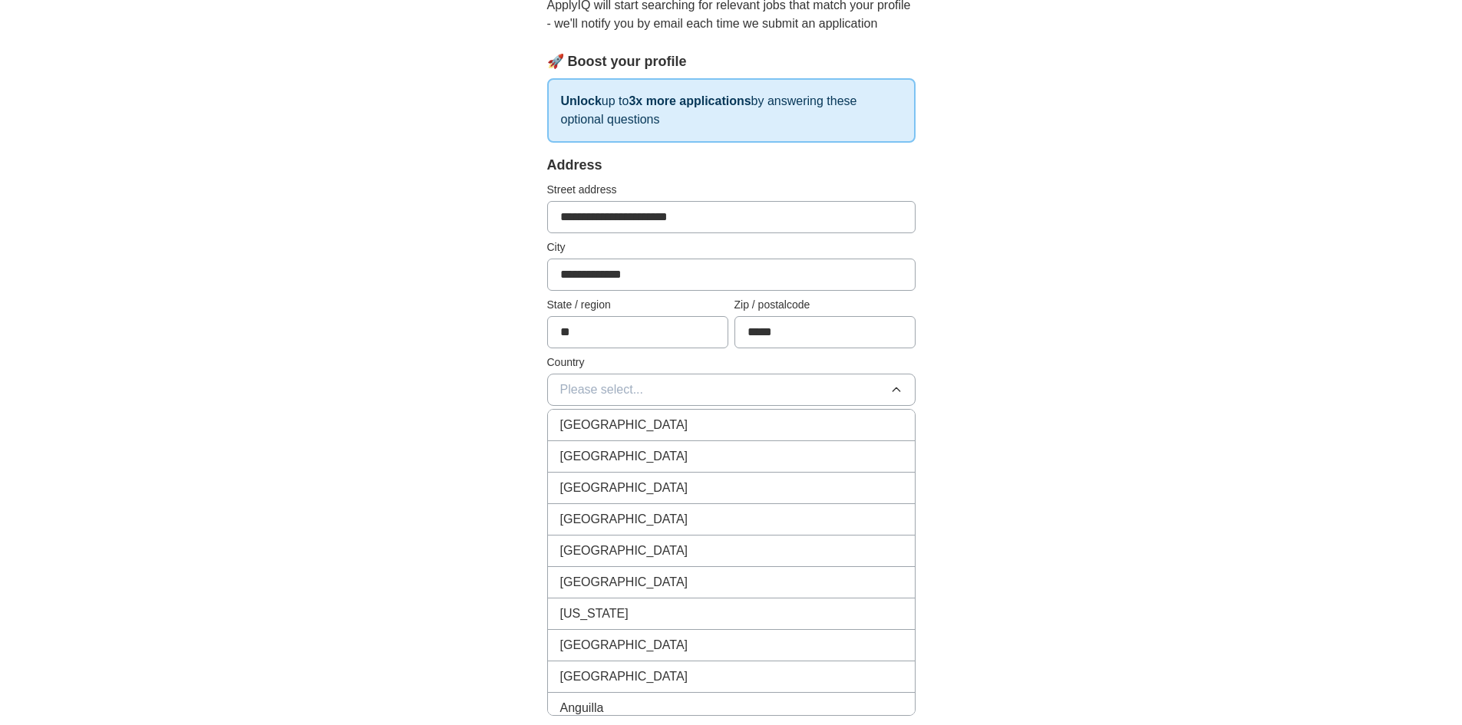
click at [708, 453] on div "United States" at bounding box center [731, 456] width 342 height 18
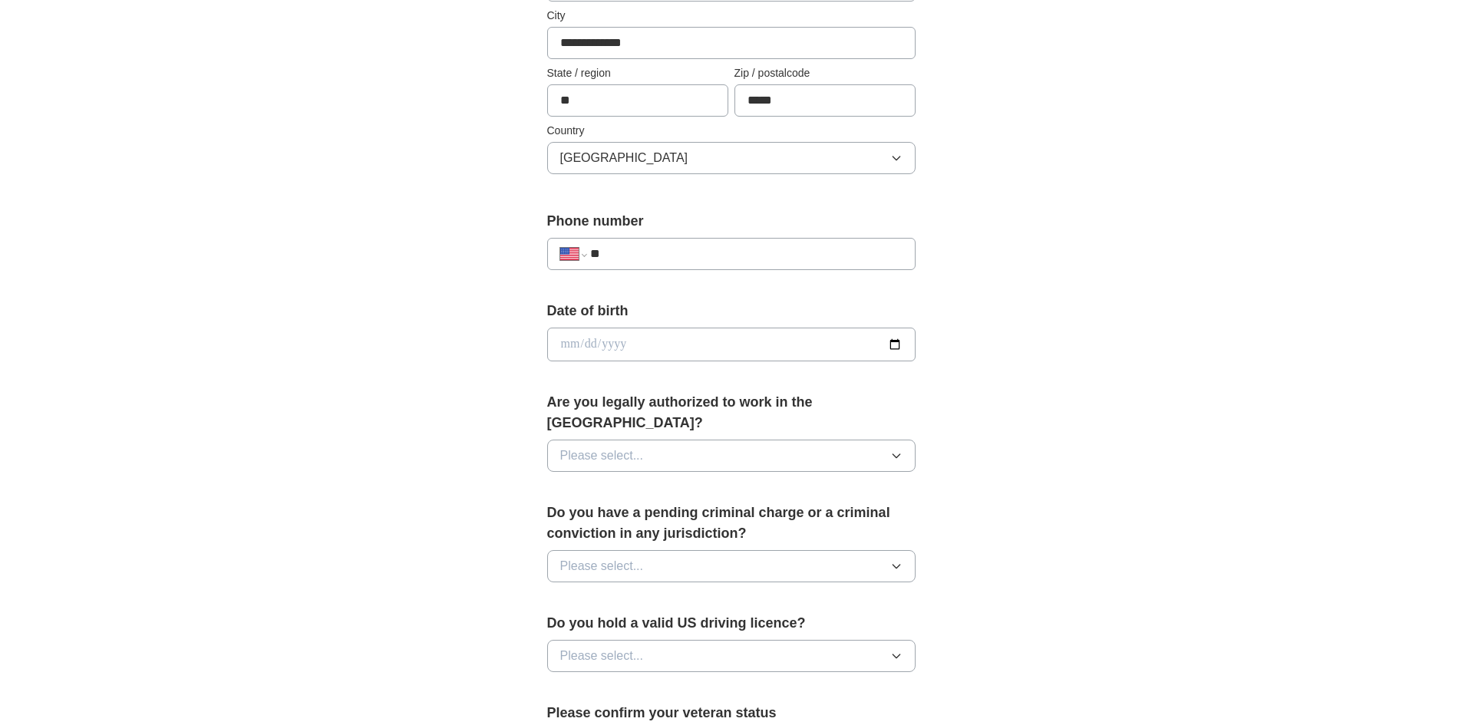
scroll to position [411, 0]
click at [900, 344] on input "date" at bounding box center [731, 344] width 368 height 34
type input "**********"
click at [617, 446] on span "Please select..." at bounding box center [602, 455] width 84 height 18
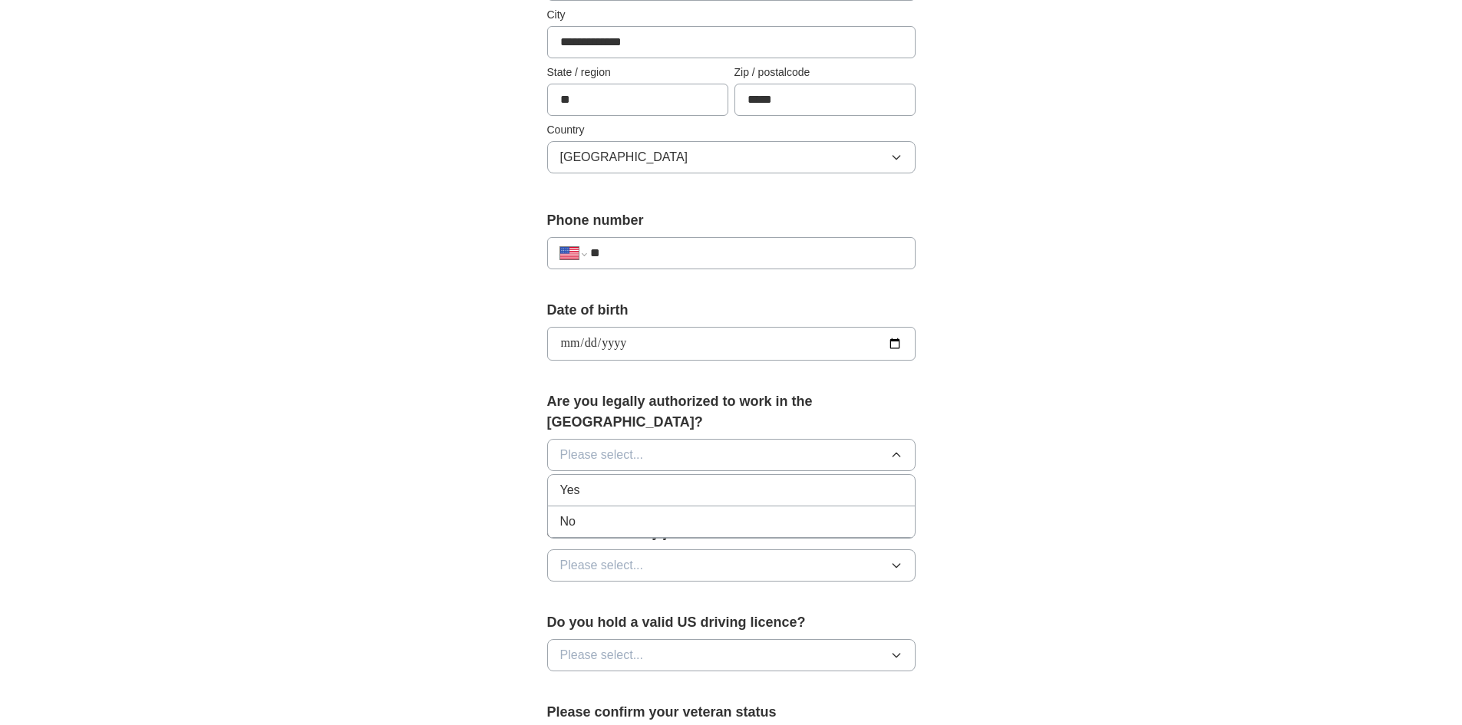
click at [605, 481] on div "Yes" at bounding box center [731, 490] width 342 height 18
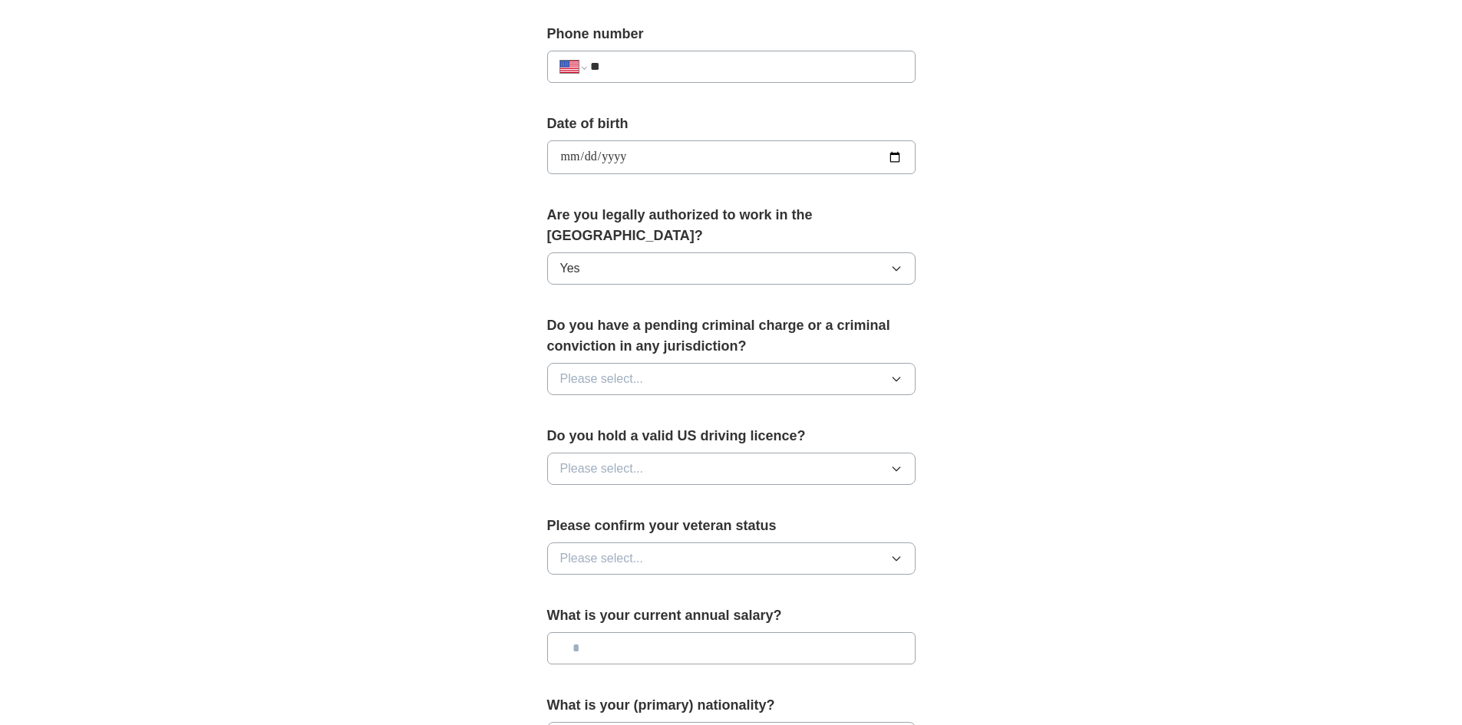
scroll to position [598, 0]
click at [624, 369] on span "Please select..." at bounding box center [602, 378] width 84 height 18
click at [625, 436] on div "No" at bounding box center [731, 445] width 342 height 18
click at [627, 459] on span "Please select..." at bounding box center [602, 468] width 84 height 18
click at [605, 519] on li "No" at bounding box center [731, 534] width 367 height 31
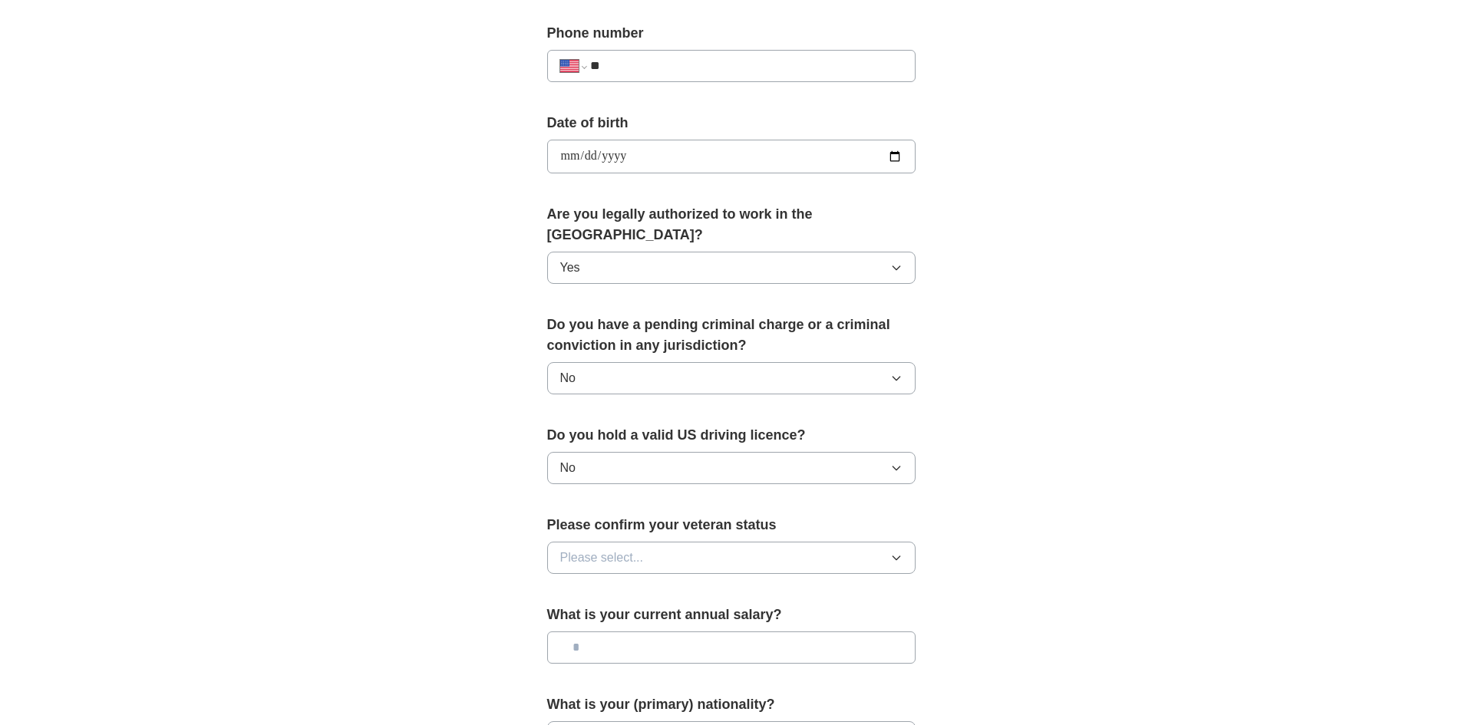
click at [608, 452] on button "No" at bounding box center [731, 468] width 368 height 32
click at [599, 494] on div "Yes" at bounding box center [731, 503] width 342 height 18
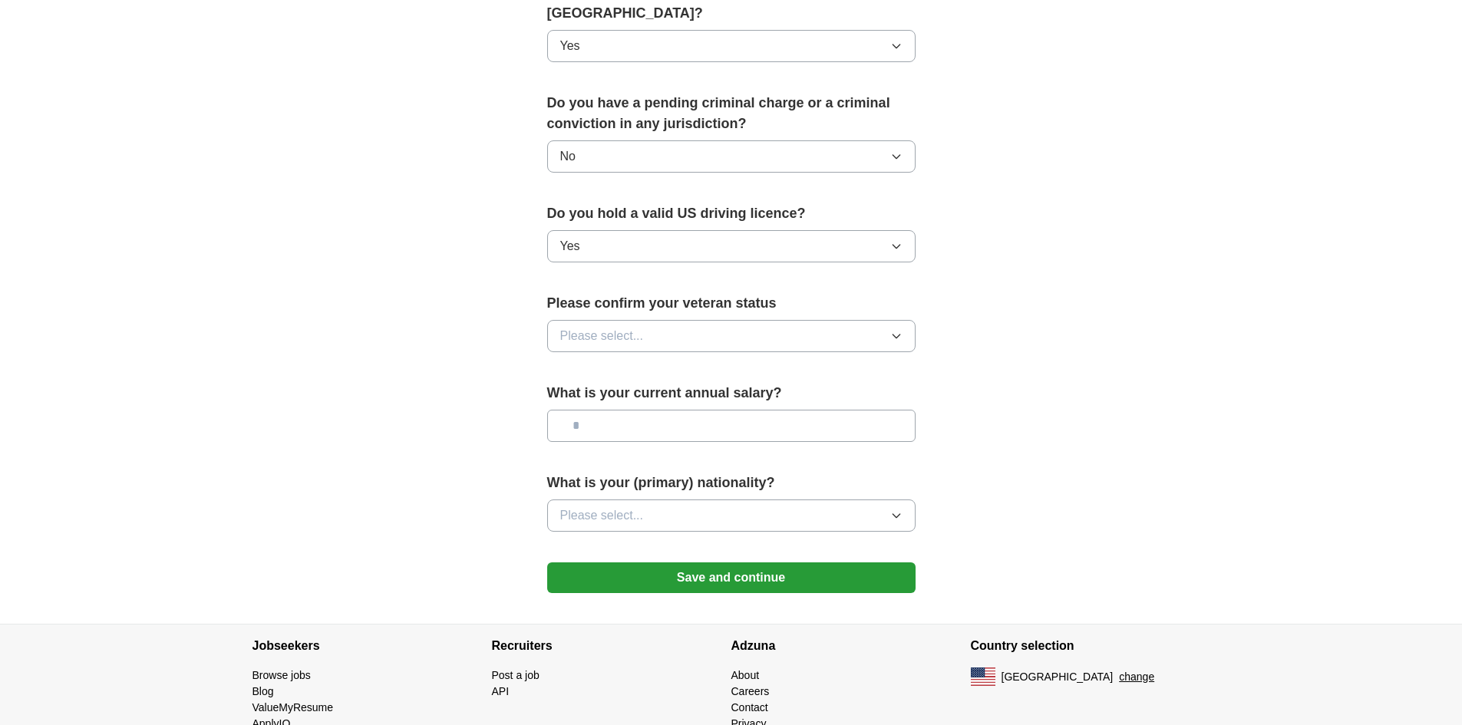
scroll to position [822, 0]
click at [620, 325] on span "Please select..." at bounding box center [602, 334] width 84 height 18
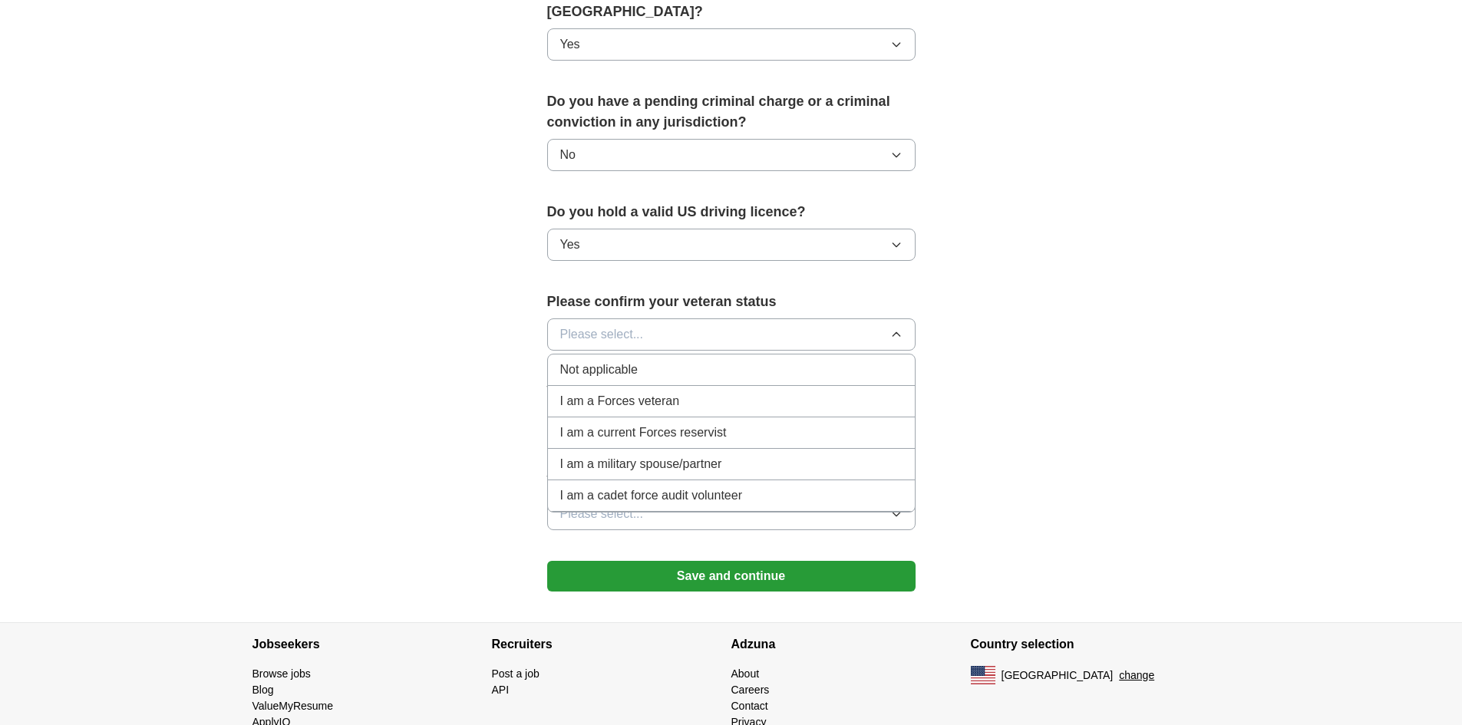
scroll to position [853, 0]
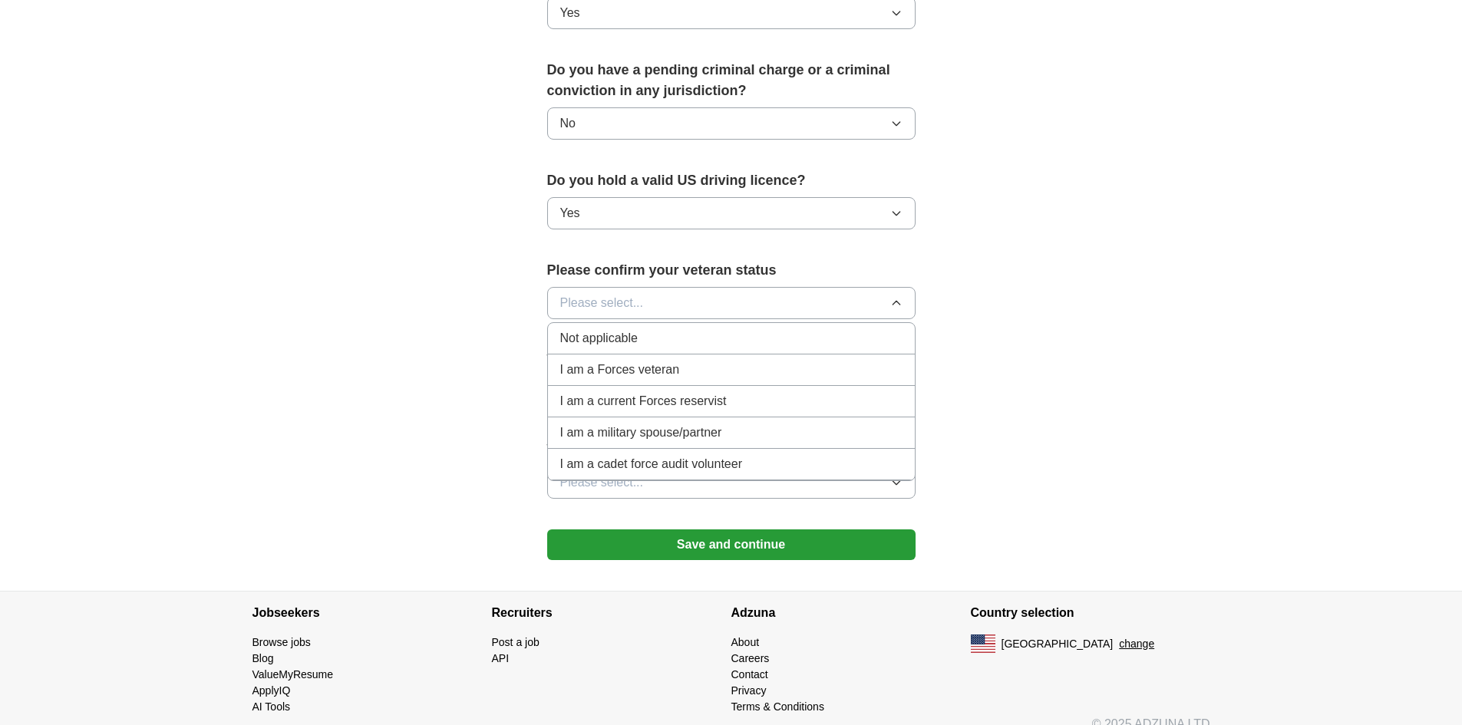
click at [582, 329] on span "Not applicable" at bounding box center [598, 338] width 77 height 18
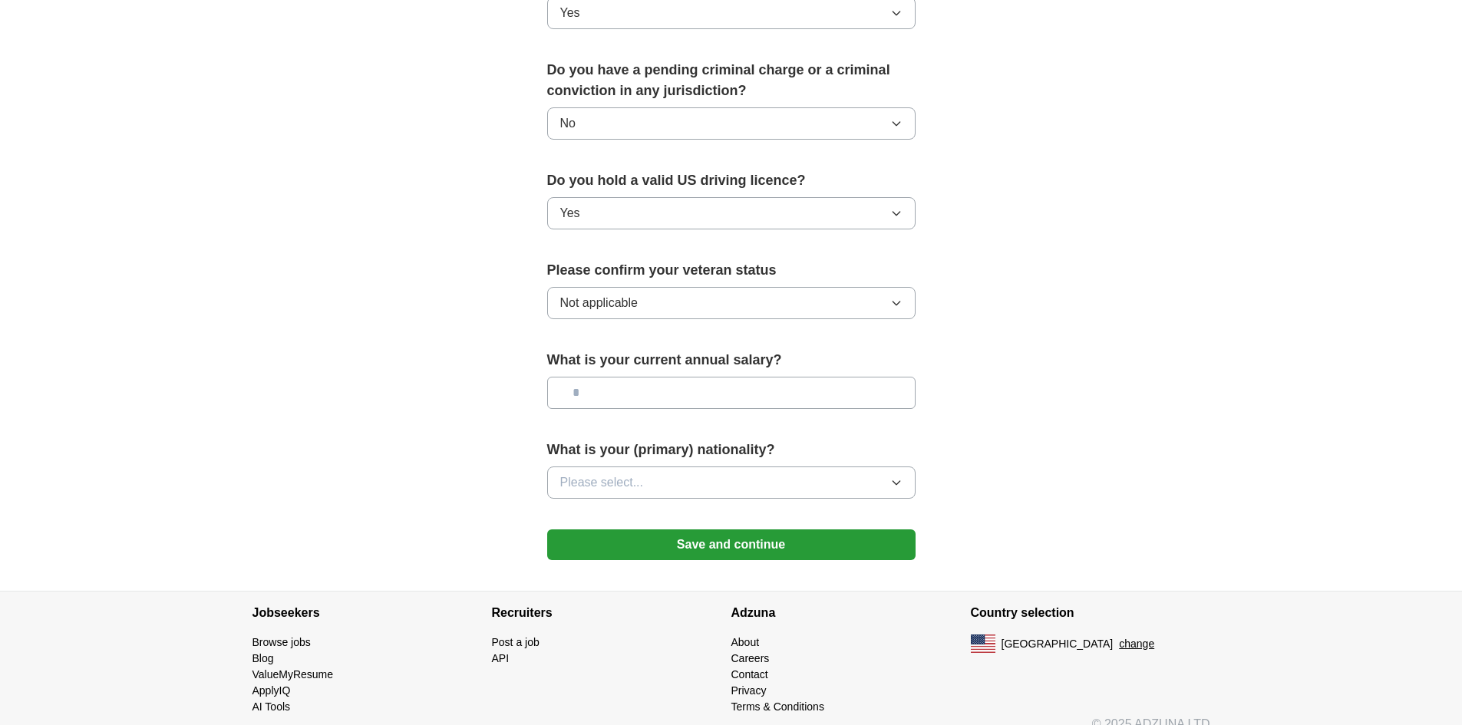
click at [651, 377] on input "text" at bounding box center [731, 393] width 368 height 32
type input "********"
click at [680, 467] on button "Please select..." at bounding box center [731, 482] width 368 height 32
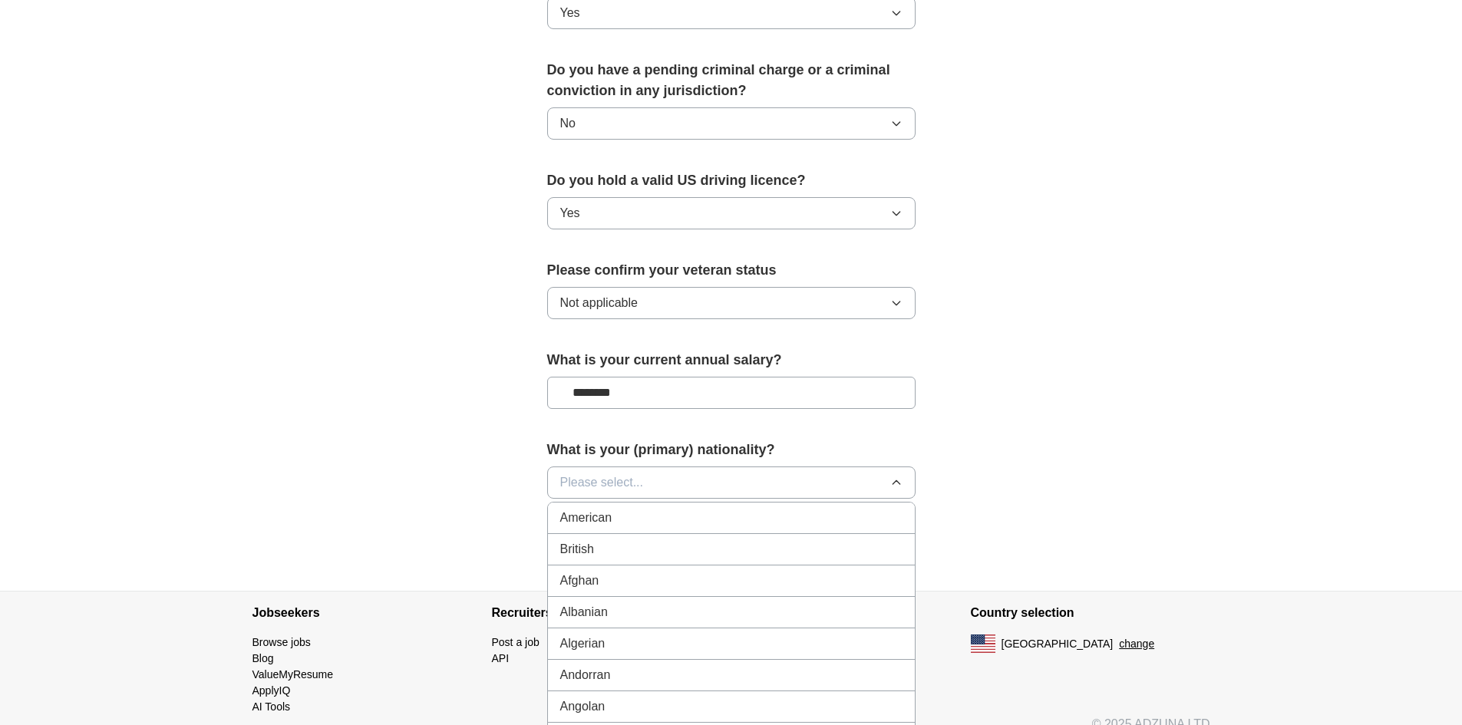
click at [661, 509] on div "American" at bounding box center [731, 518] width 342 height 18
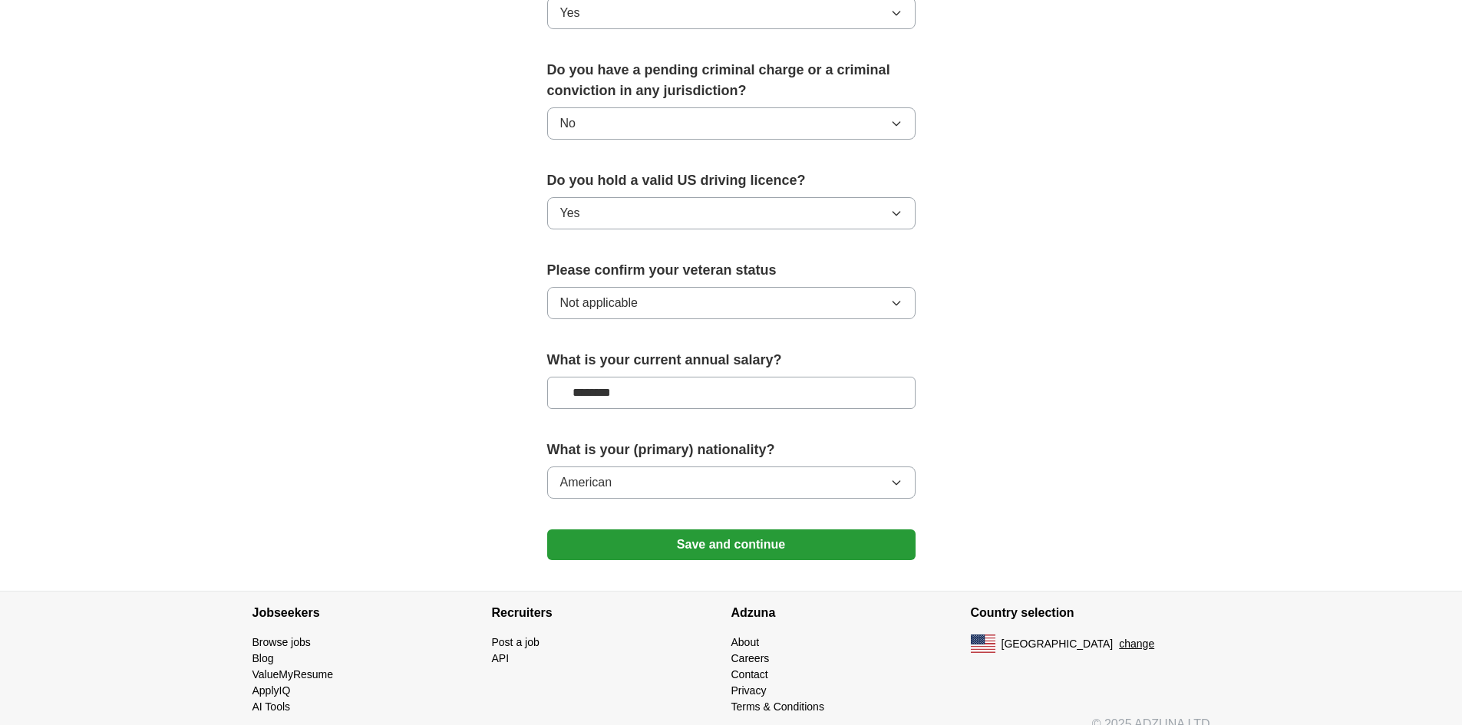
click at [694, 529] on button "Save and continue" at bounding box center [731, 544] width 368 height 31
